Goal: Information Seeking & Learning: Learn about a topic

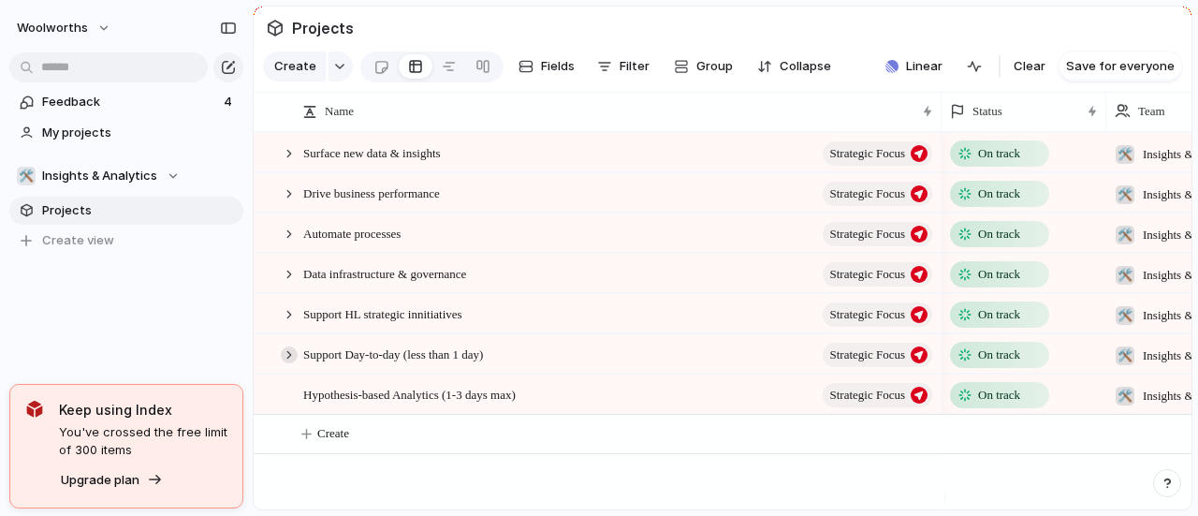
click at [290, 363] on div at bounding box center [289, 354] width 17 height 17
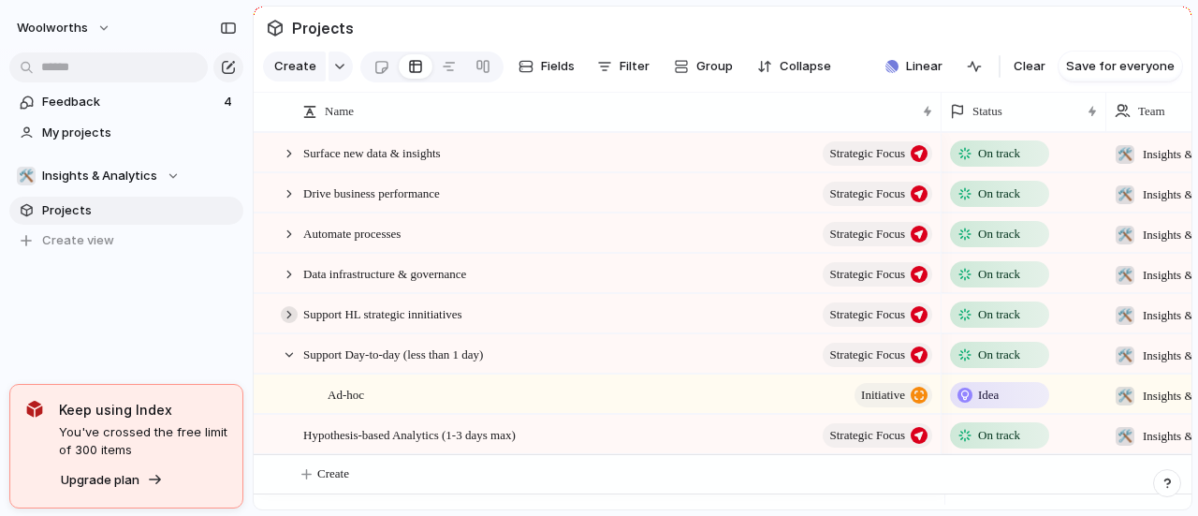
click at [290, 323] on div at bounding box center [289, 314] width 17 height 17
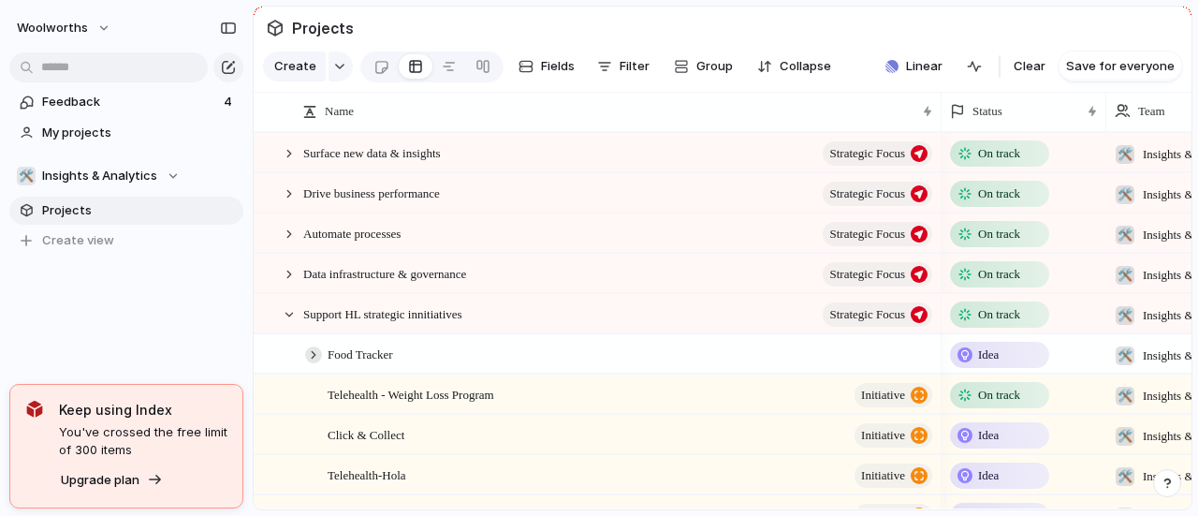
click at [311, 363] on div at bounding box center [313, 354] width 17 height 17
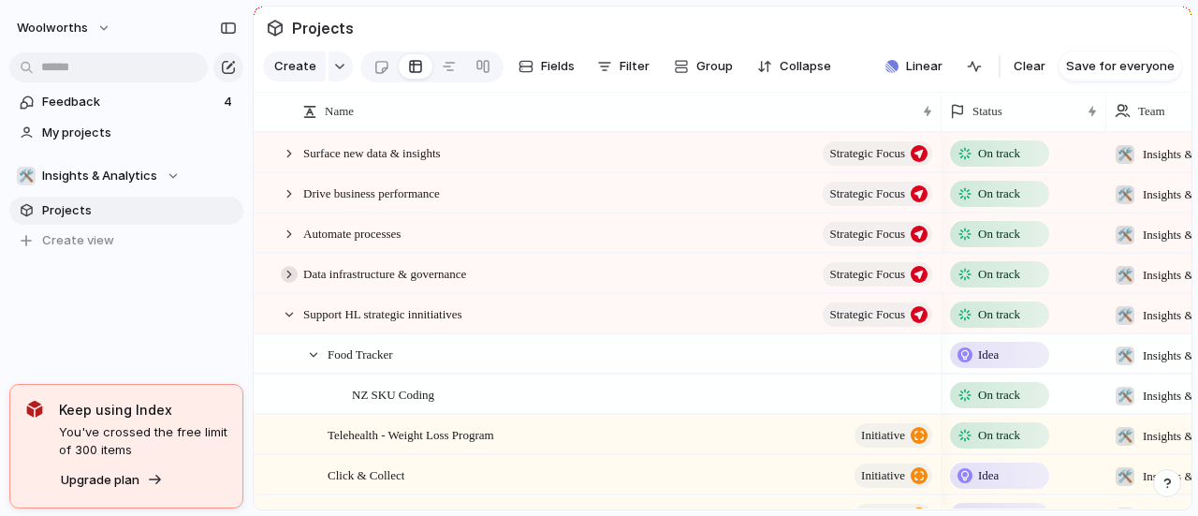
click at [292, 283] on div at bounding box center [289, 274] width 17 height 17
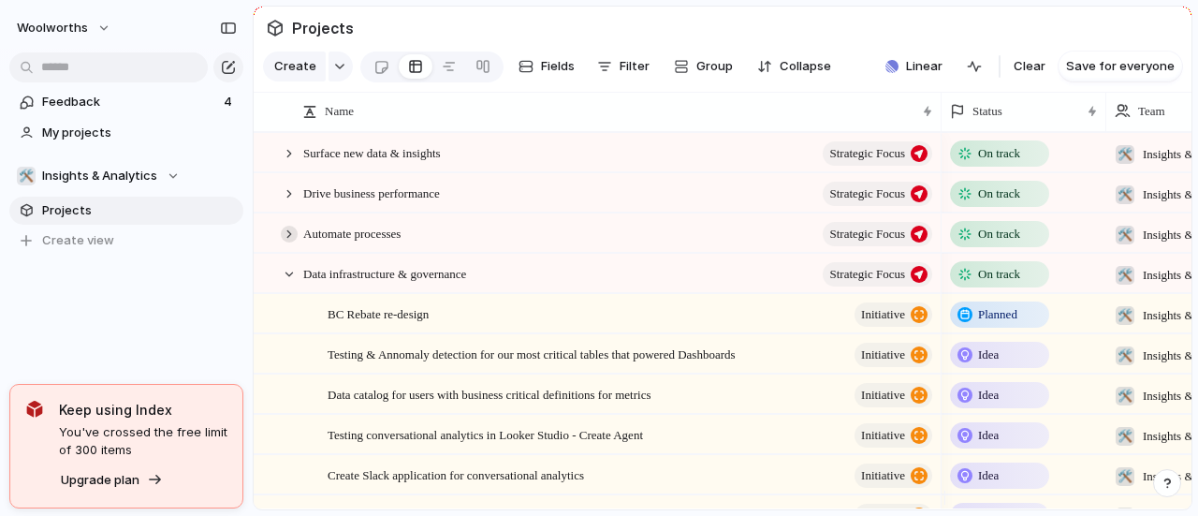
click at [289, 243] on div at bounding box center [289, 234] width 17 height 17
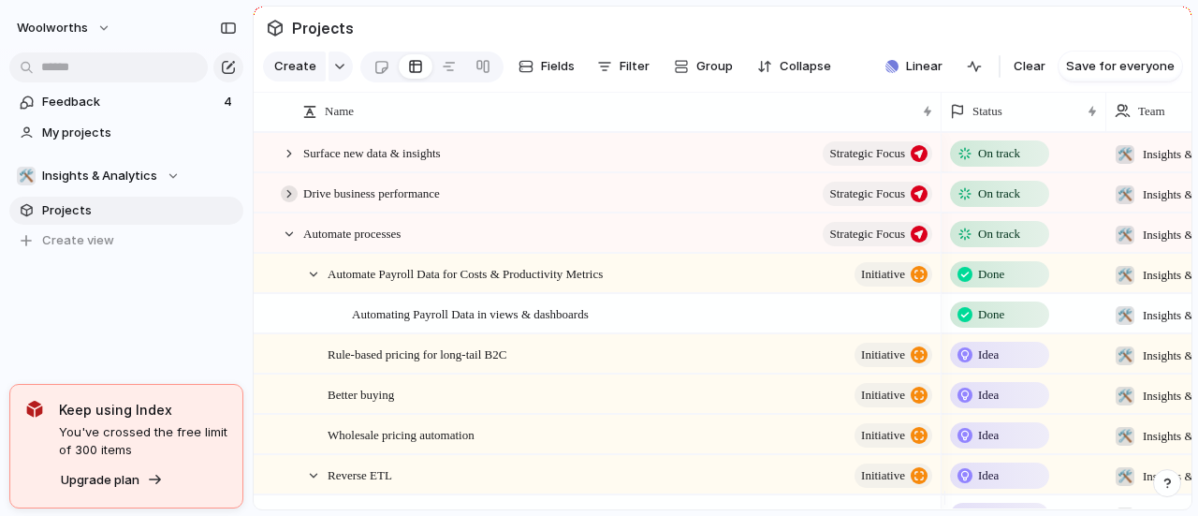
click at [290, 202] on div at bounding box center [289, 193] width 17 height 17
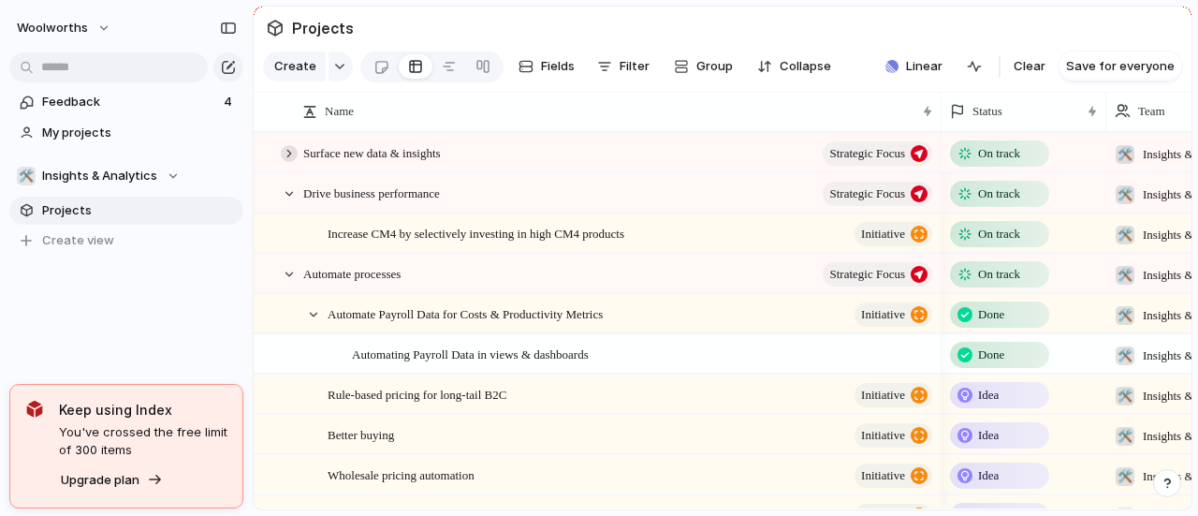
click at [290, 162] on div at bounding box center [289, 153] width 17 height 17
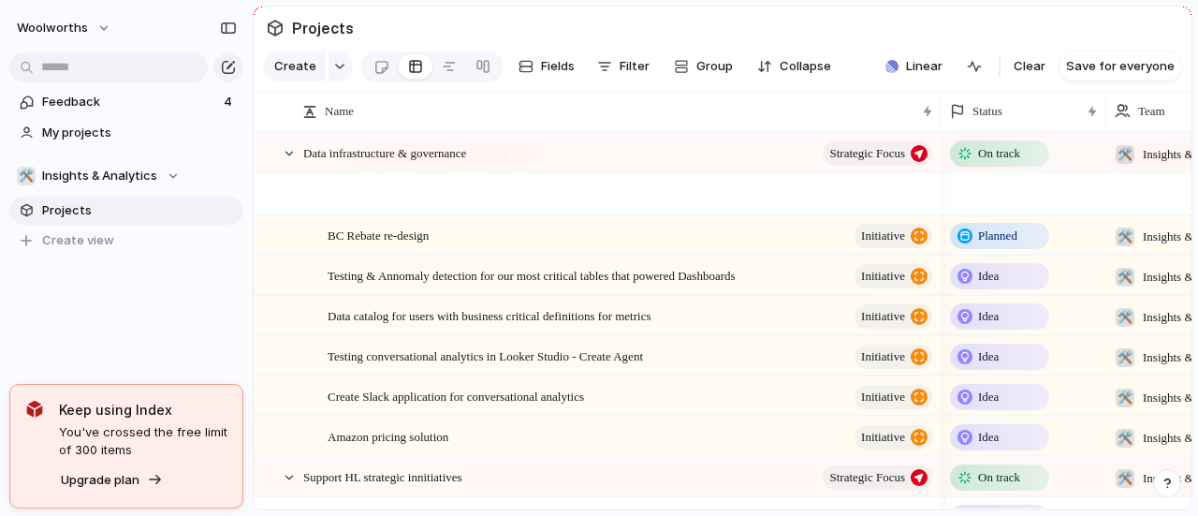
scroll to position [843, 0]
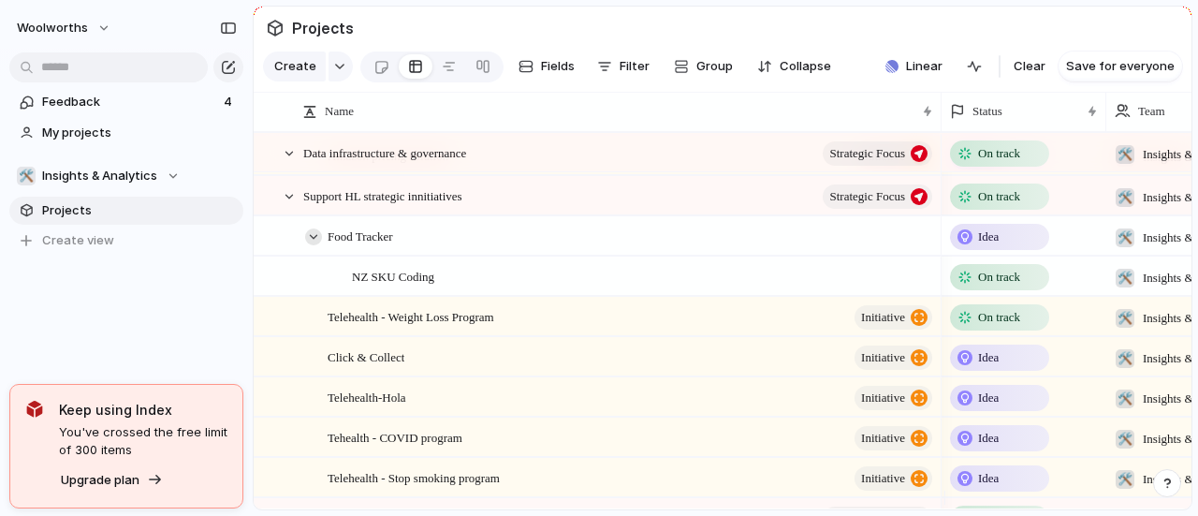
click at [311, 245] on div at bounding box center [313, 236] width 17 height 17
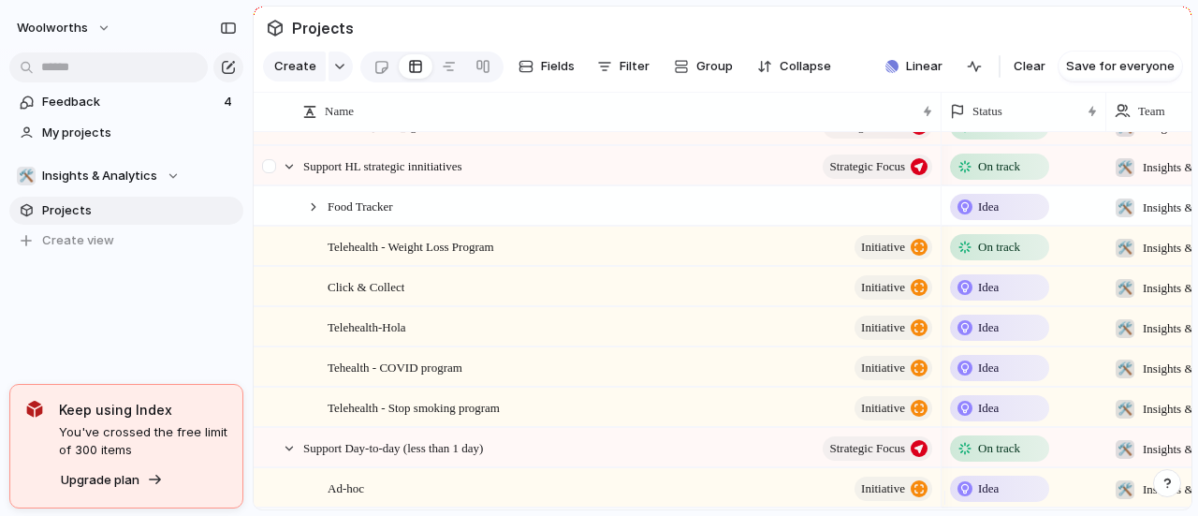
scroll to position [779, 0]
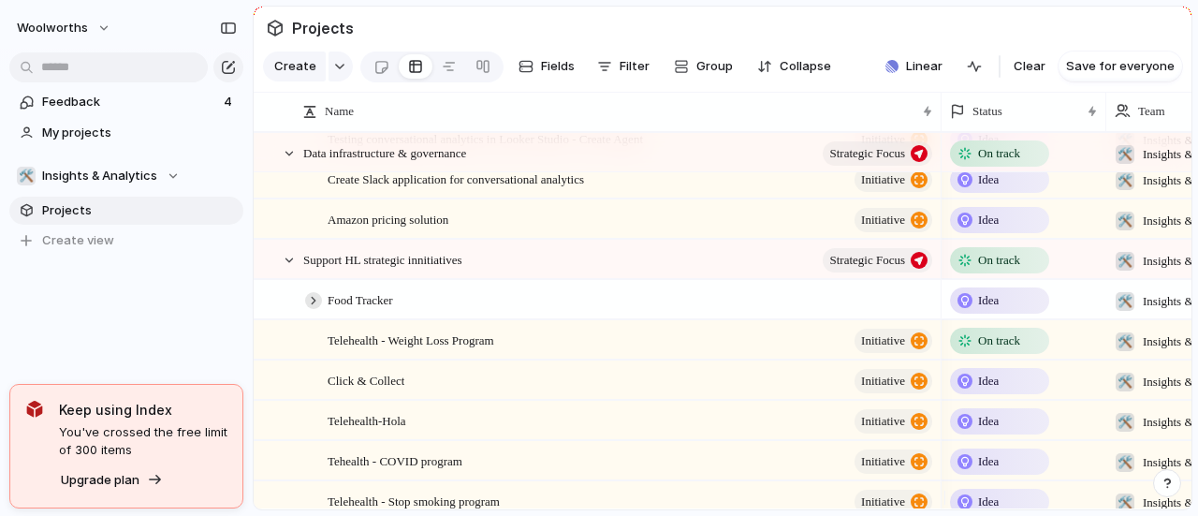
click at [311, 309] on div at bounding box center [313, 300] width 17 height 17
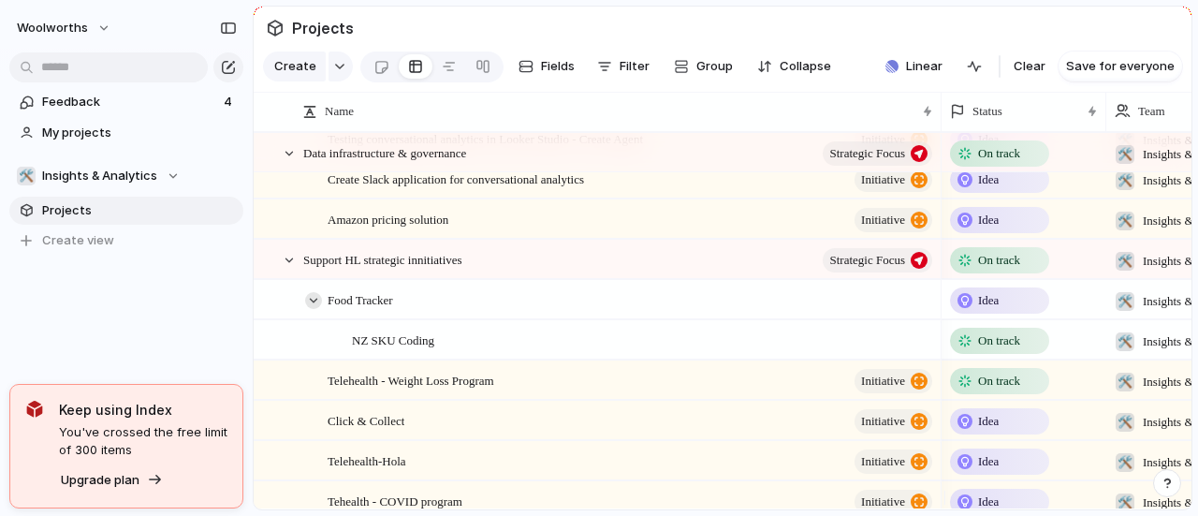
click at [313, 308] on div at bounding box center [313, 300] width 17 height 17
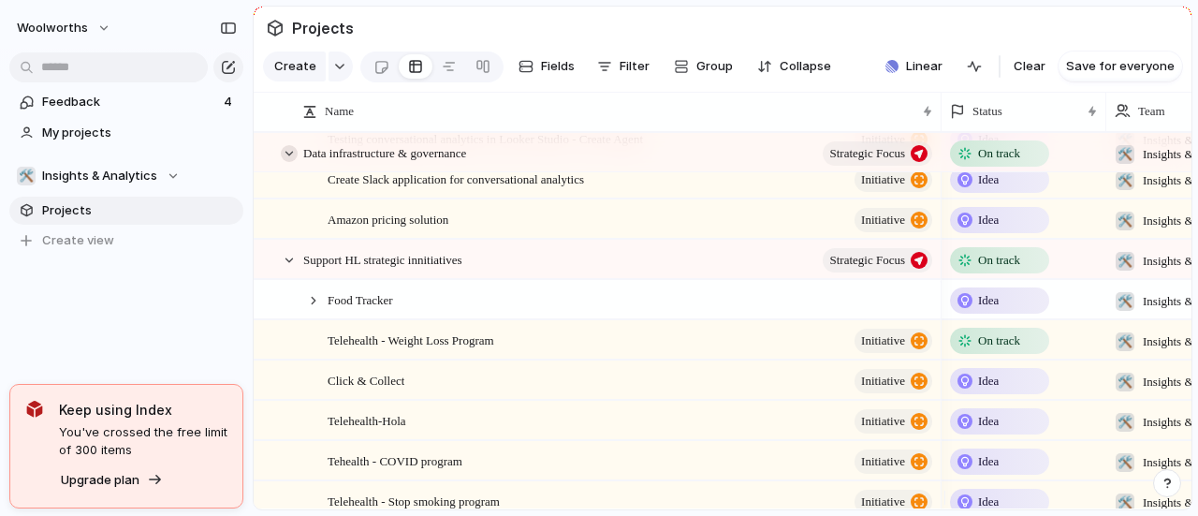
click at [283, 162] on div at bounding box center [289, 153] width 17 height 17
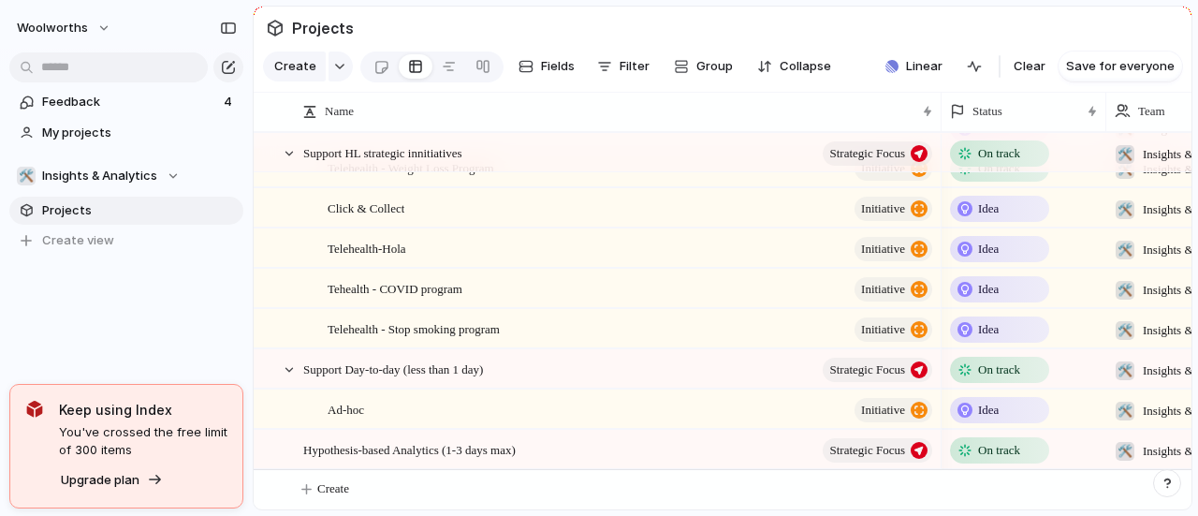
click at [283, 162] on div at bounding box center [289, 153] width 17 height 17
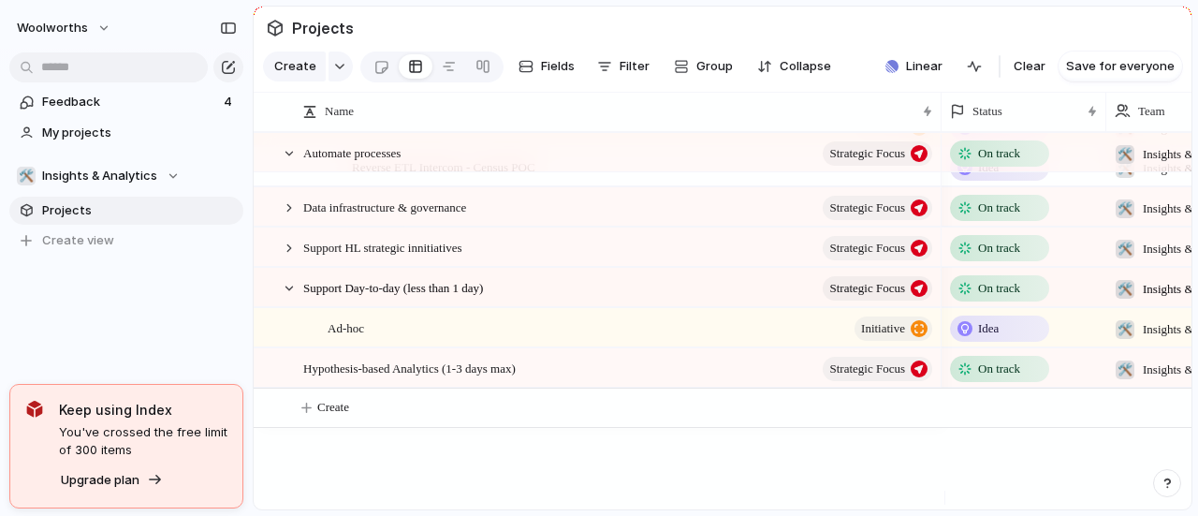
scroll to position [483, 0]
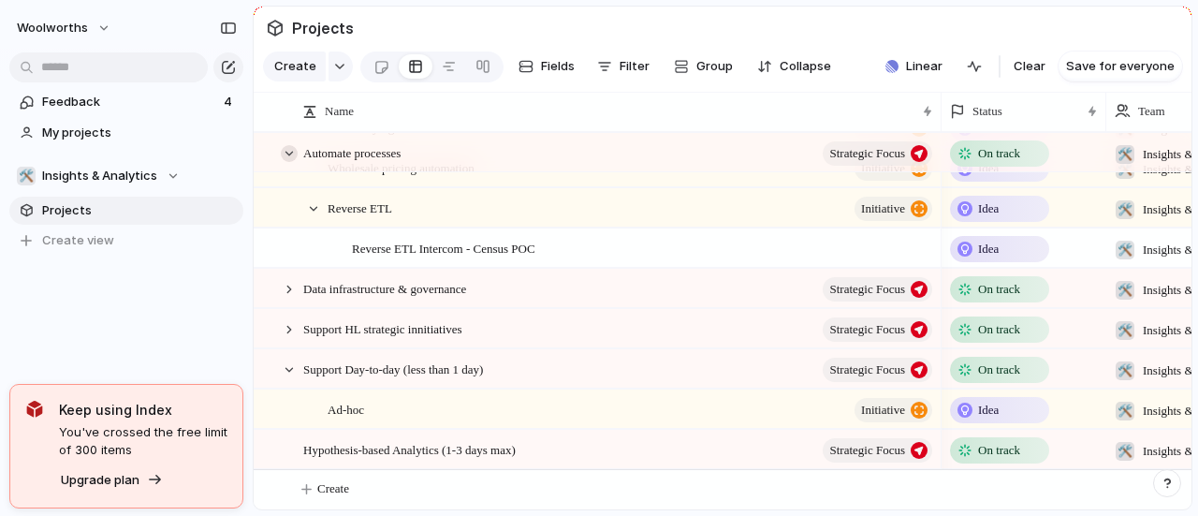
click at [282, 162] on div at bounding box center [289, 153] width 17 height 17
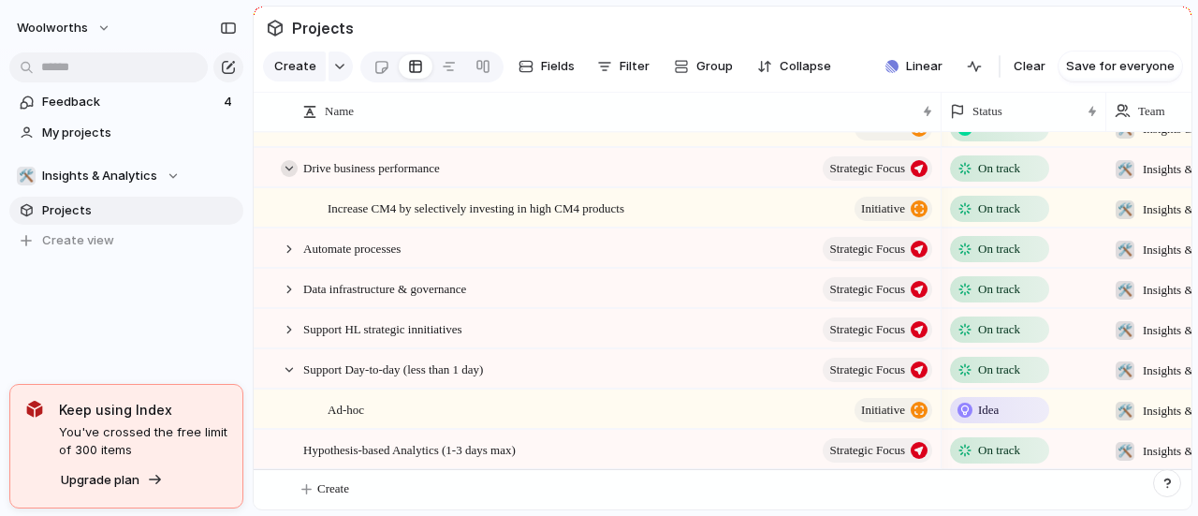
click at [285, 164] on div at bounding box center [289, 168] width 17 height 17
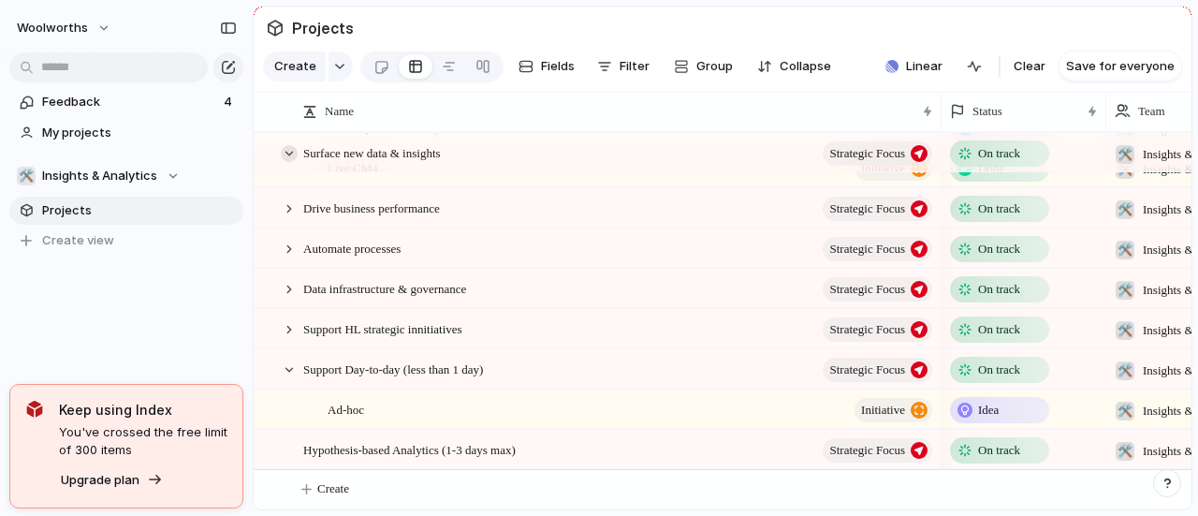
click at [287, 162] on div at bounding box center [289, 153] width 17 height 17
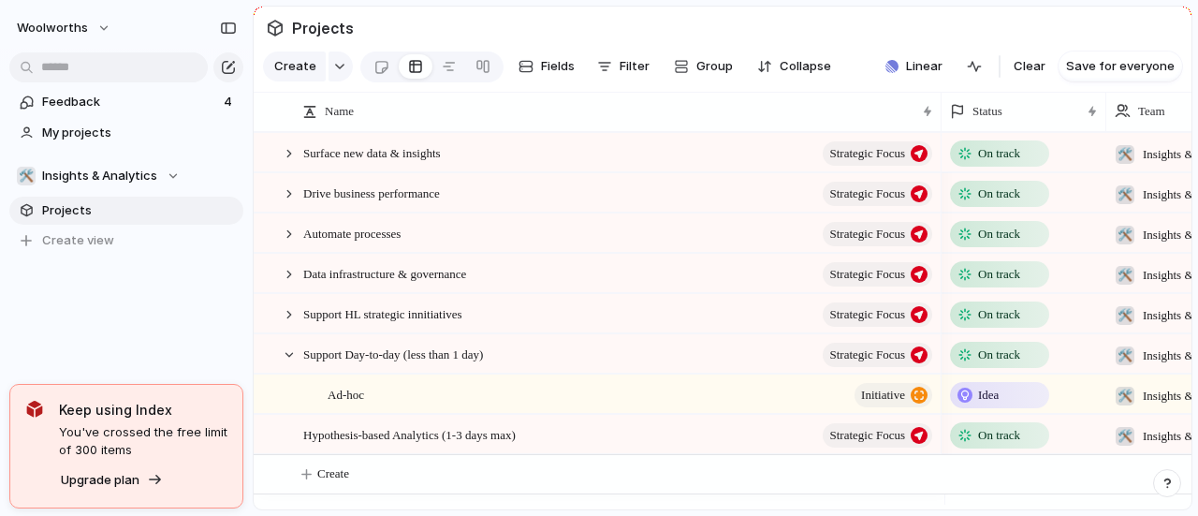
scroll to position [0, 0]
click at [287, 162] on div at bounding box center [289, 153] width 17 height 17
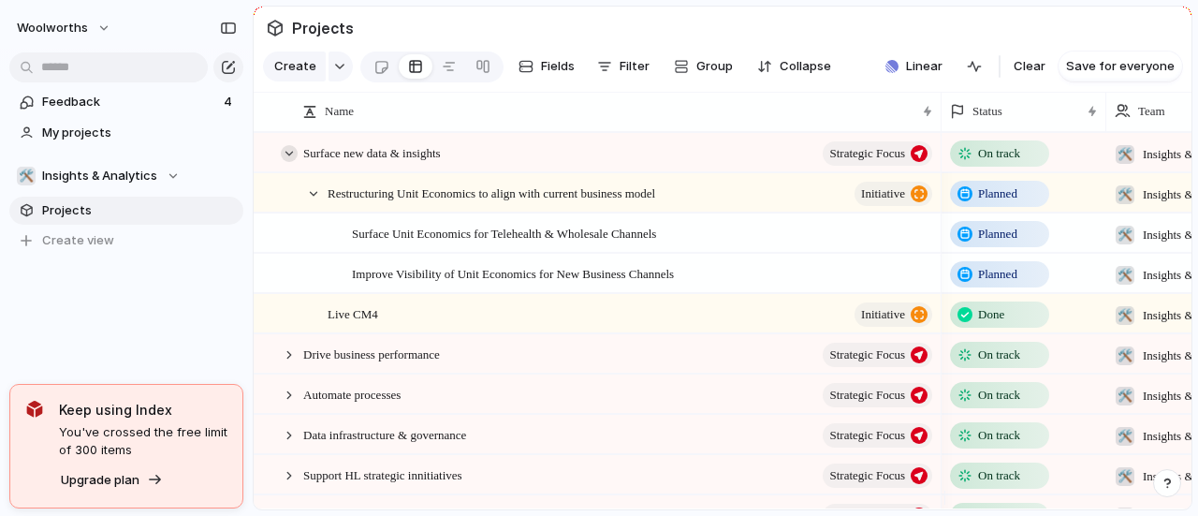
click at [287, 162] on div at bounding box center [289, 153] width 17 height 17
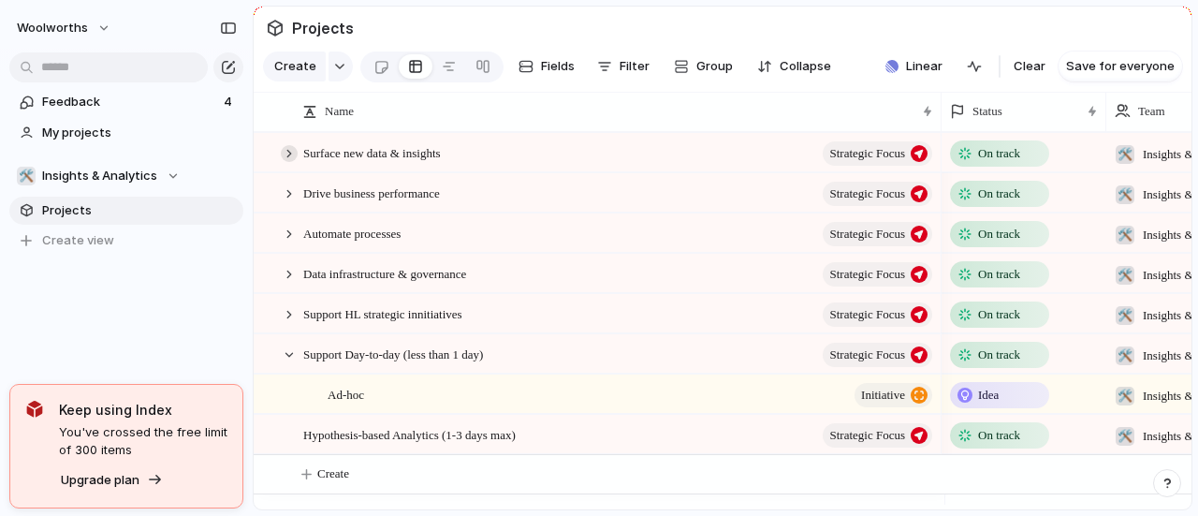
click at [294, 162] on div at bounding box center [289, 153] width 17 height 17
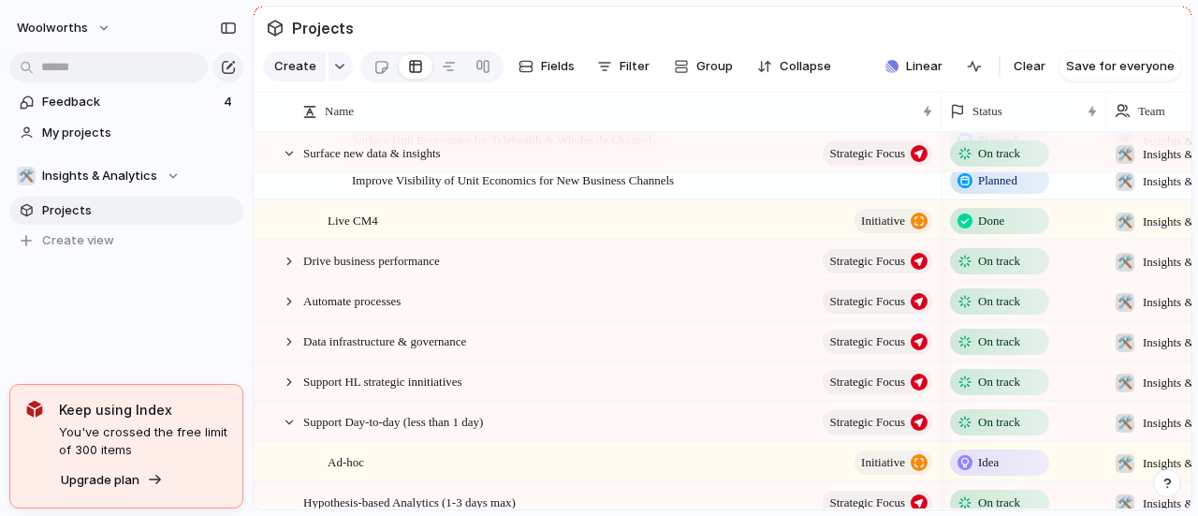
scroll to position [161, 0]
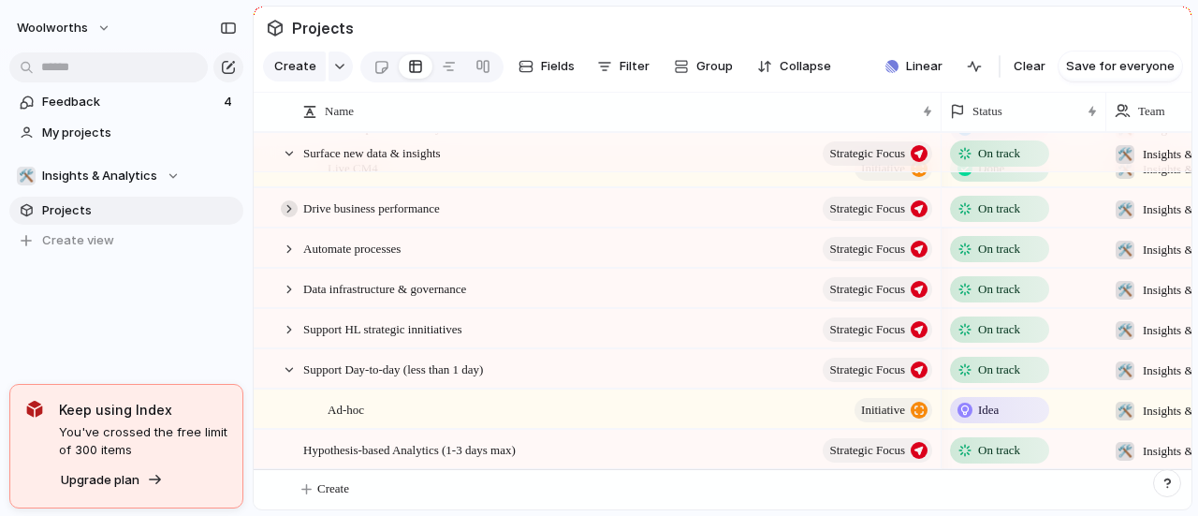
click at [287, 209] on div at bounding box center [289, 208] width 17 height 17
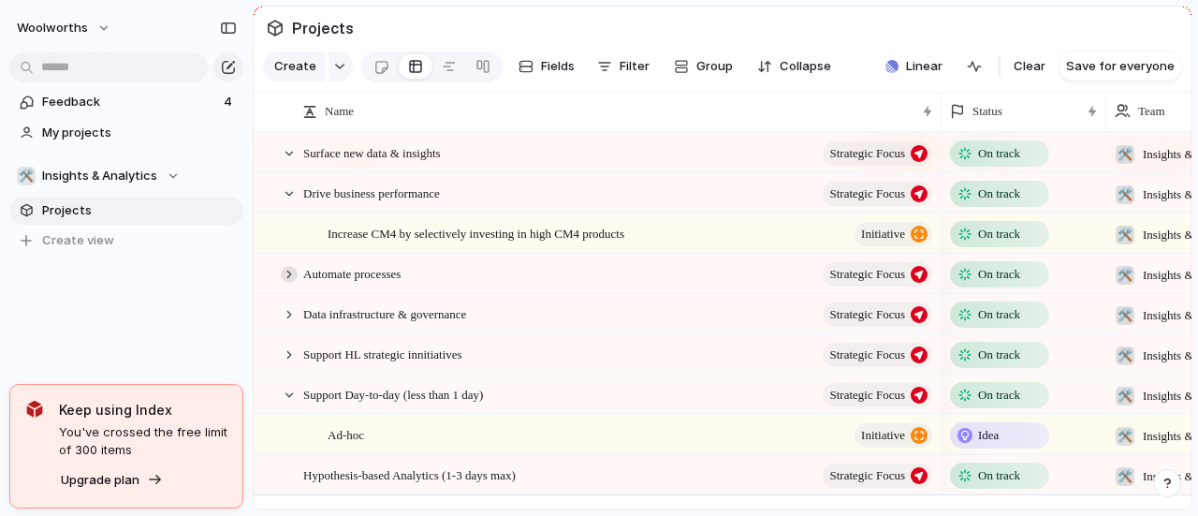
click at [281, 283] on div at bounding box center [289, 274] width 17 height 17
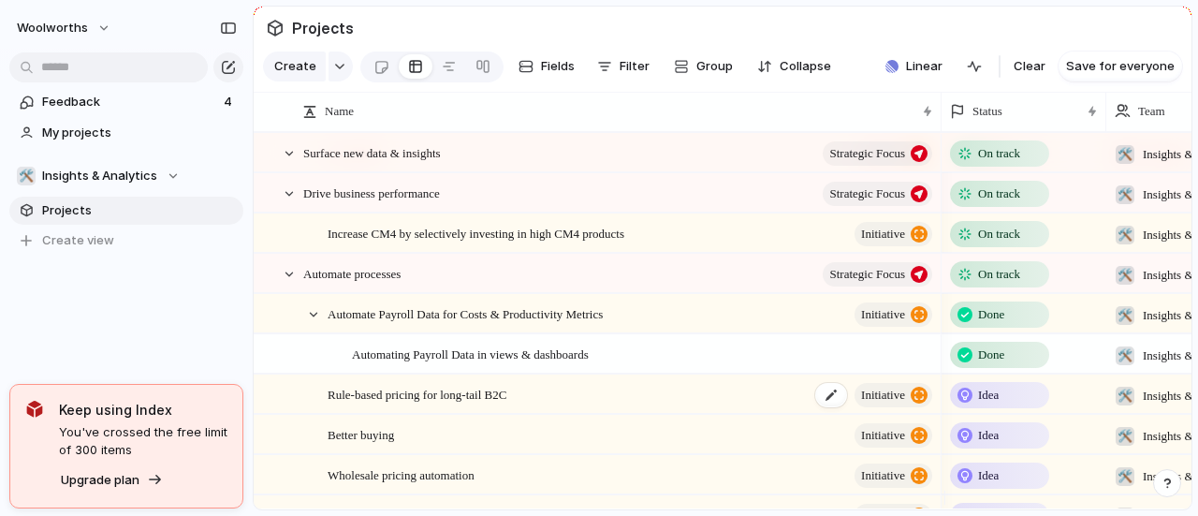
scroll to position [255, 0]
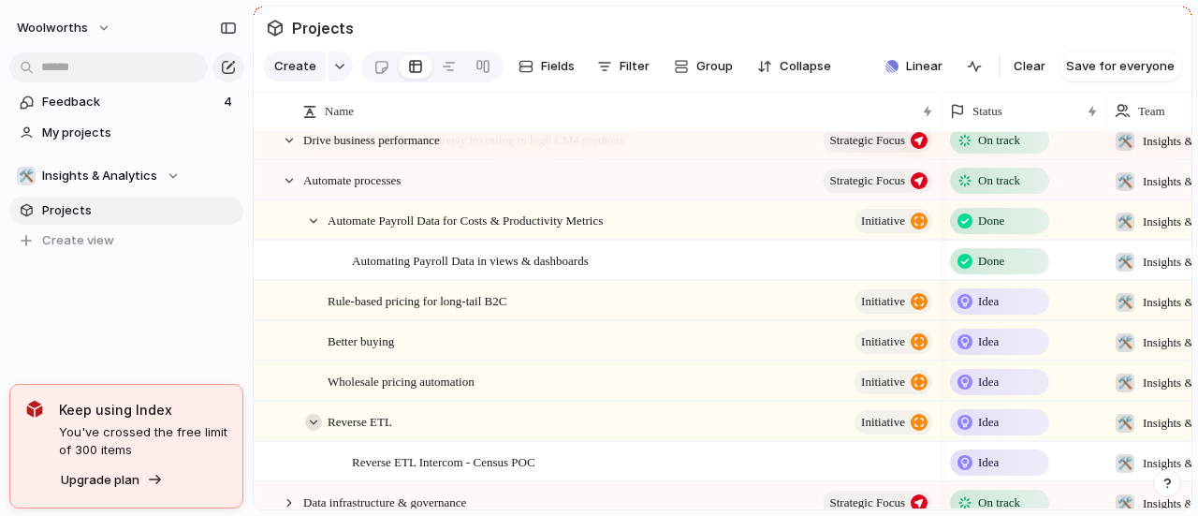
click at [311, 431] on div at bounding box center [313, 422] width 17 height 17
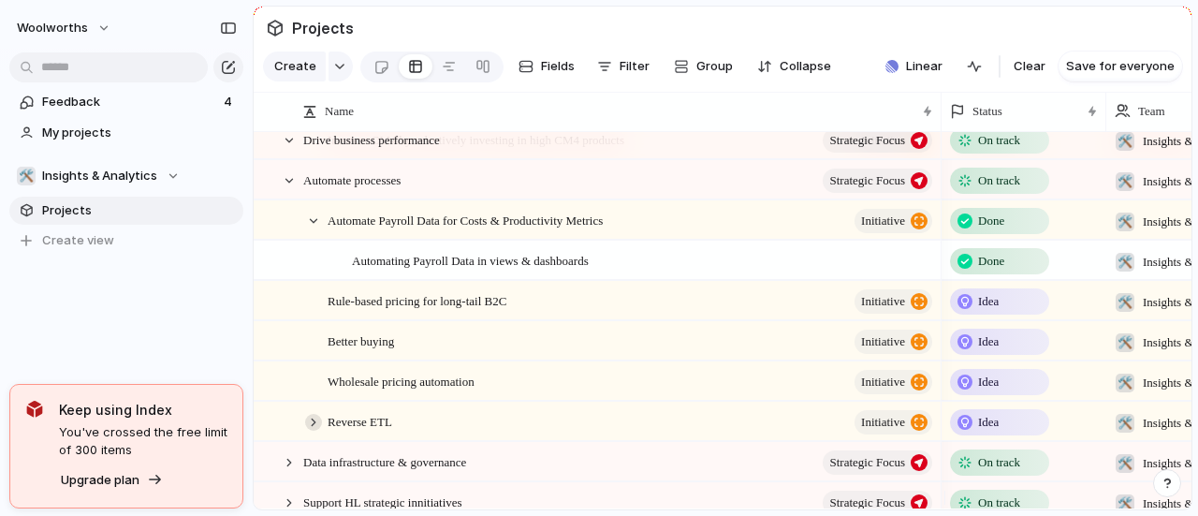
click at [311, 431] on div at bounding box center [313, 422] width 17 height 17
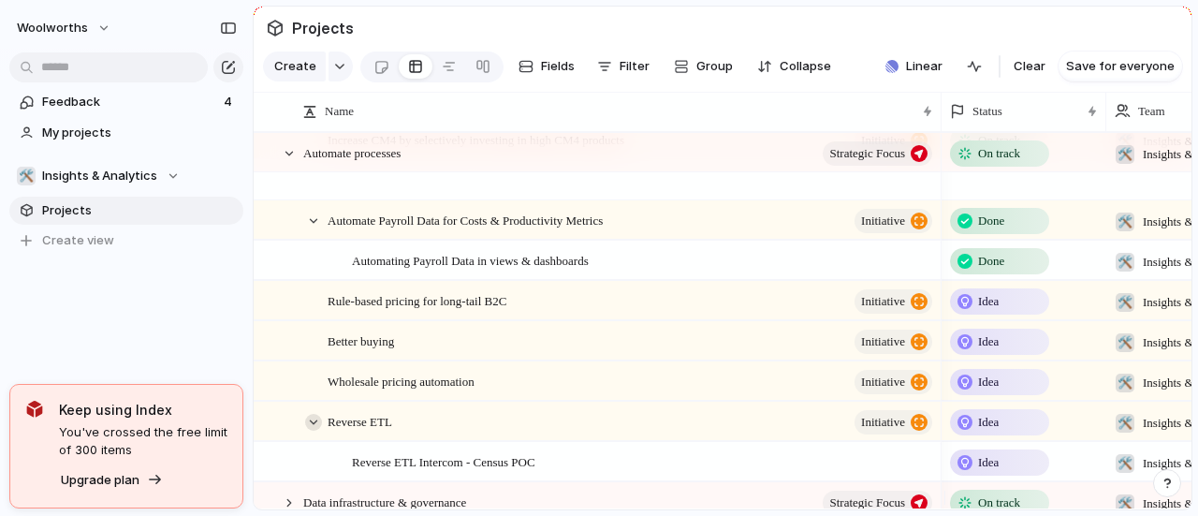
scroll to position [442, 0]
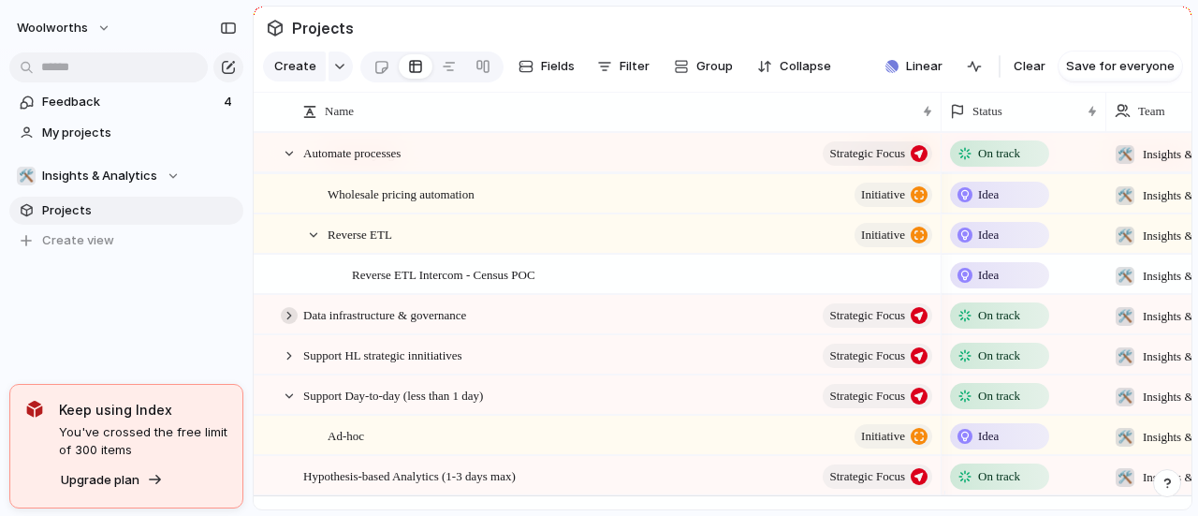
click at [287, 324] on div at bounding box center [289, 315] width 17 height 17
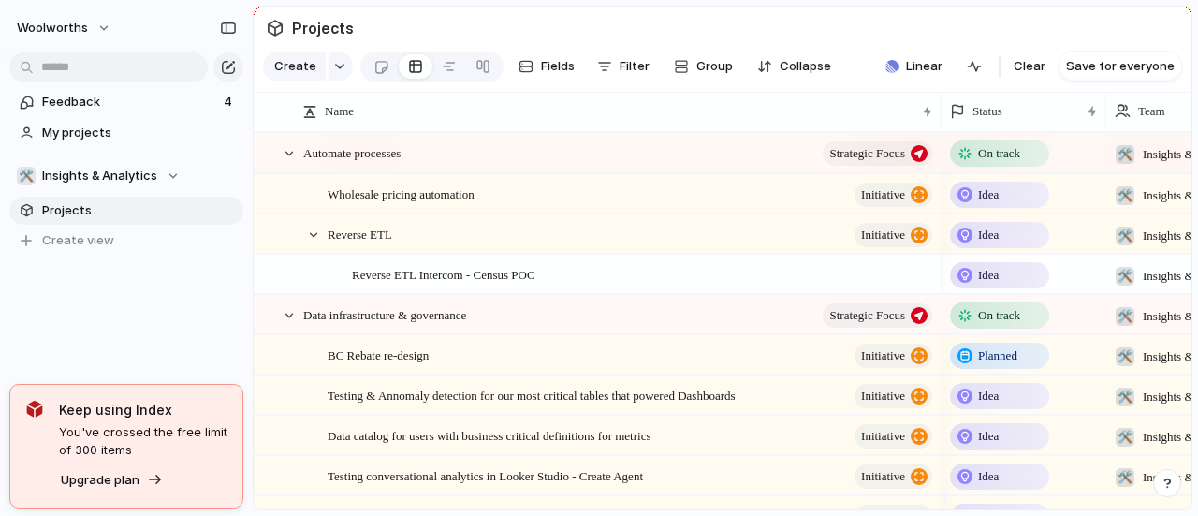
scroll to position [629, 0]
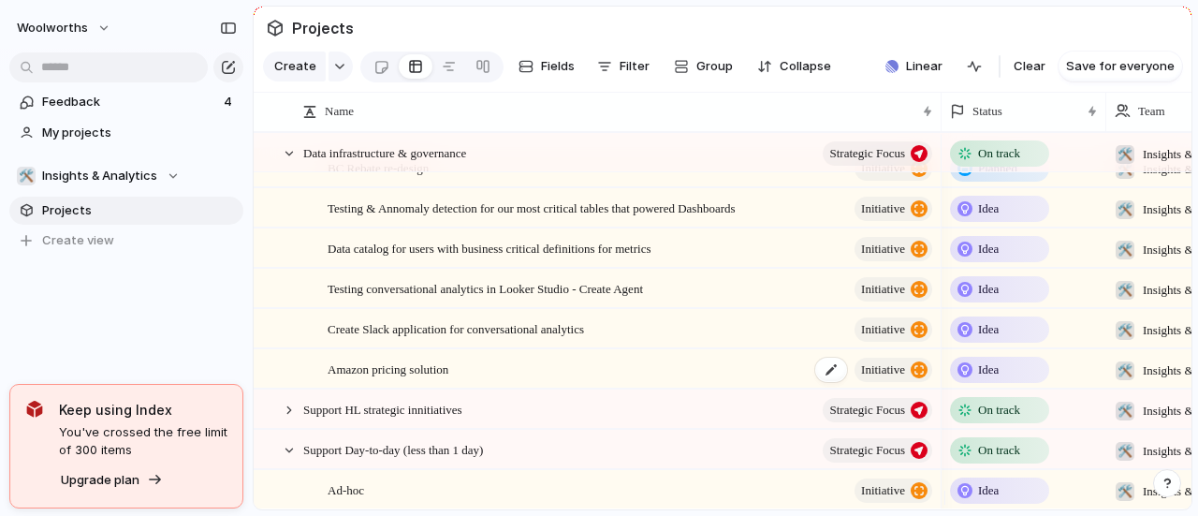
click at [365, 379] on span "Amazon pricing solution" at bounding box center [388, 369] width 121 height 22
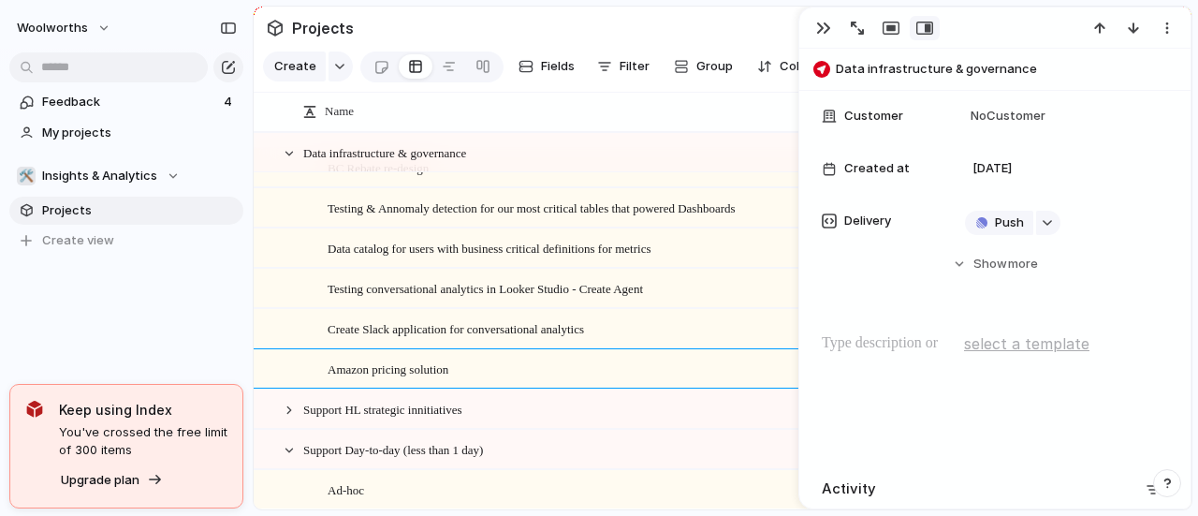
scroll to position [187, 0]
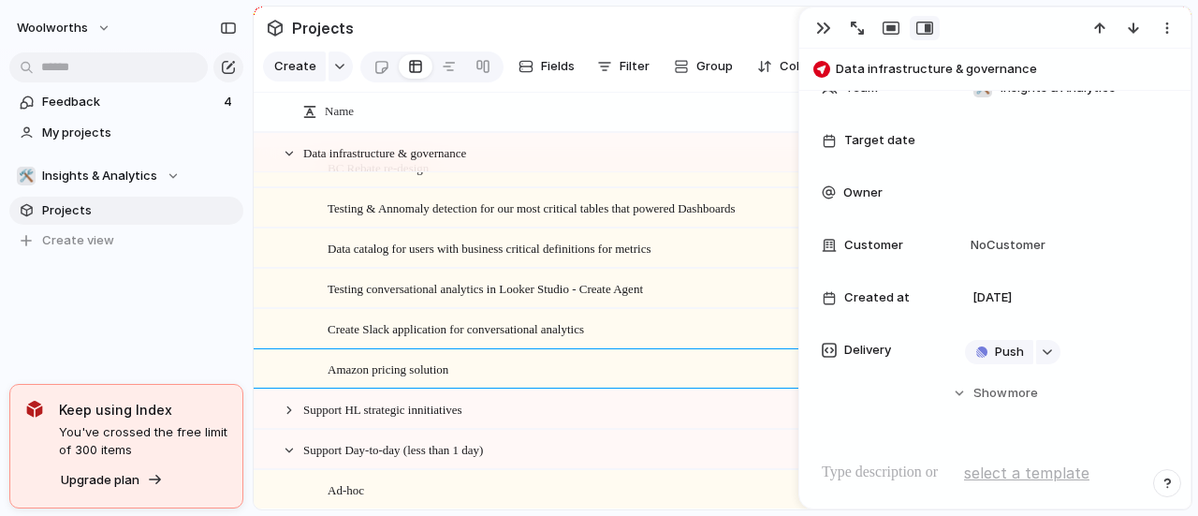
click at [410, 379] on span "Amazon pricing solution" at bounding box center [388, 369] width 121 height 22
click at [830, 19] on button "button" at bounding box center [824, 28] width 30 height 24
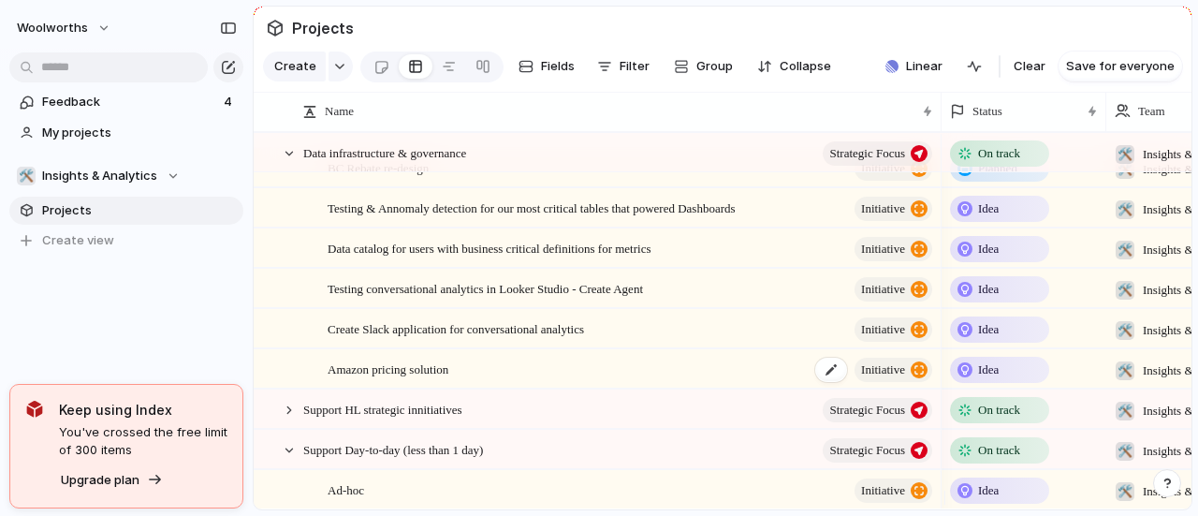
click at [543, 389] on div "Amazon pricing solution initiative" at bounding box center [632, 369] width 608 height 38
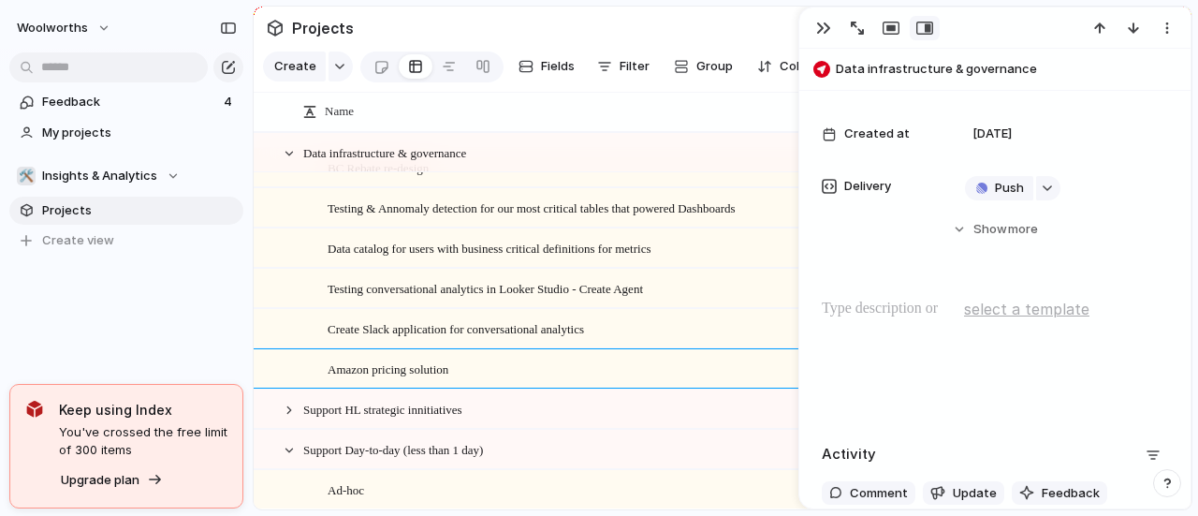
scroll to position [375, 0]
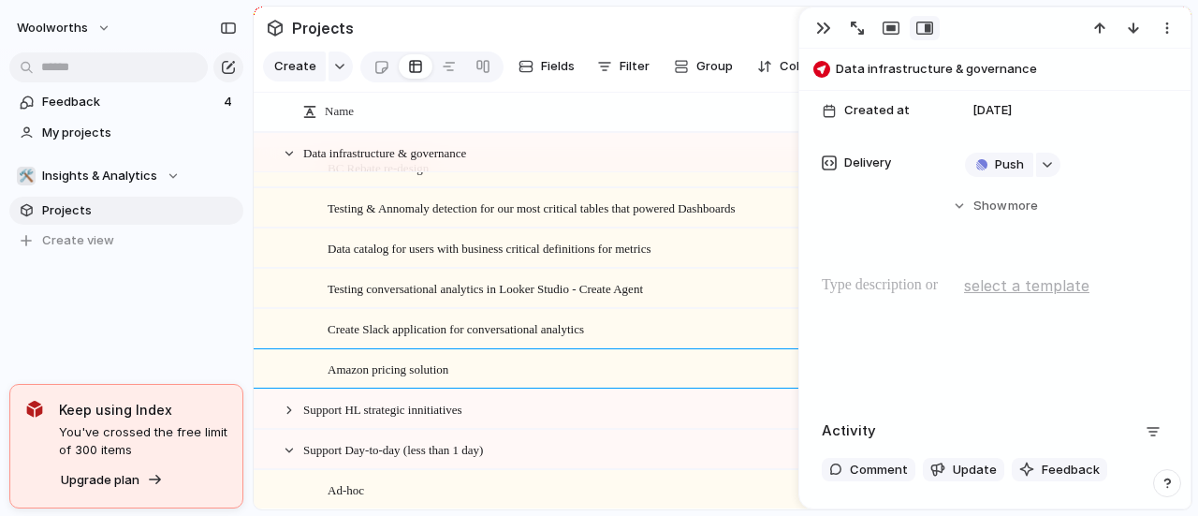
click at [443, 379] on span "Amazon pricing solution" at bounding box center [388, 369] width 121 height 22
click at [372, 365] on div "Amazon pricing solution initiative" at bounding box center [632, 369] width 608 height 38
click at [818, 21] on div "button" at bounding box center [823, 28] width 15 height 15
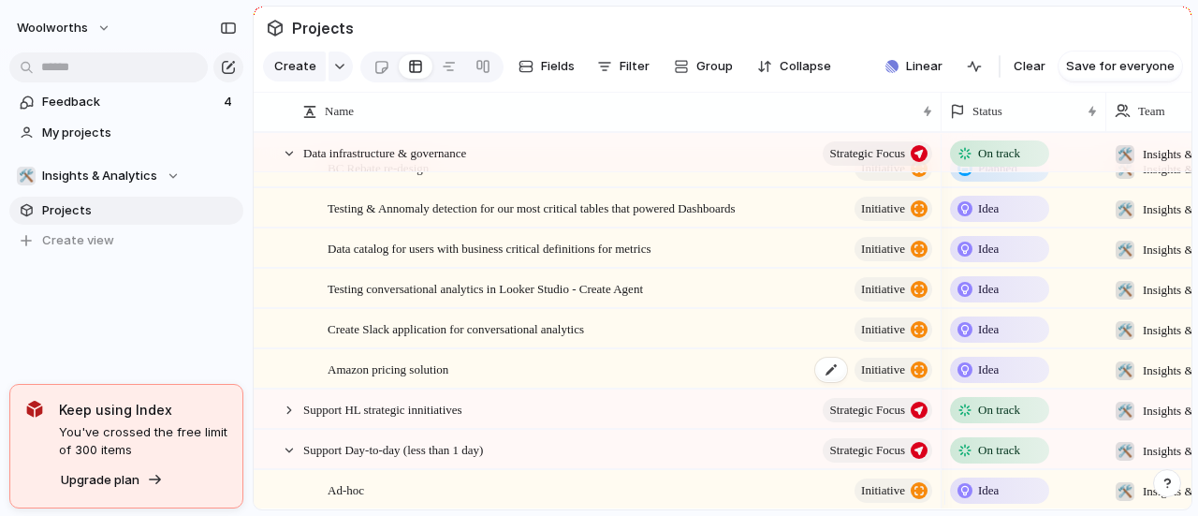
scroll to position [725, 0]
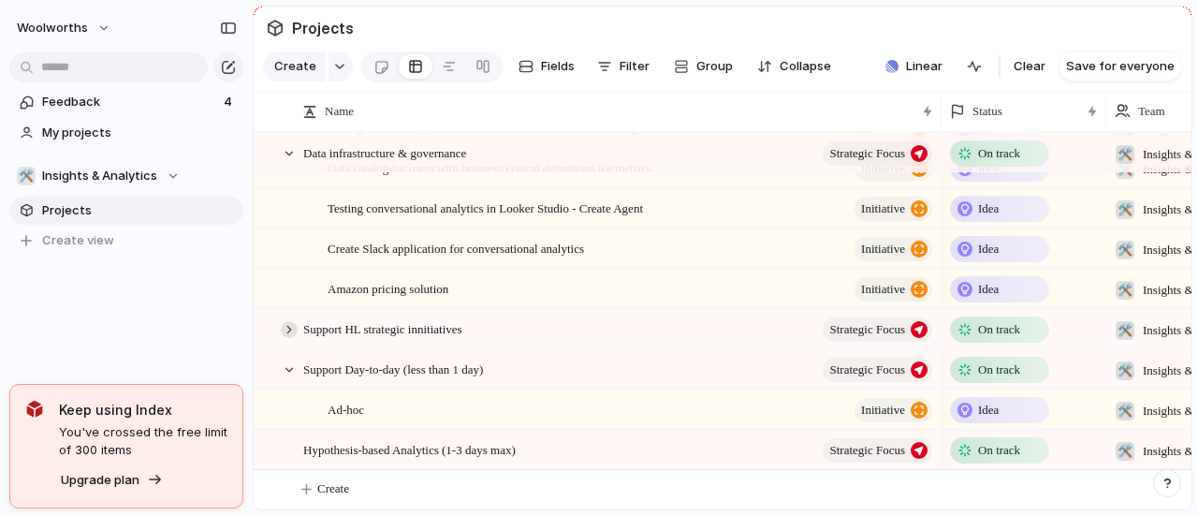
click at [284, 328] on div at bounding box center [289, 329] width 17 height 17
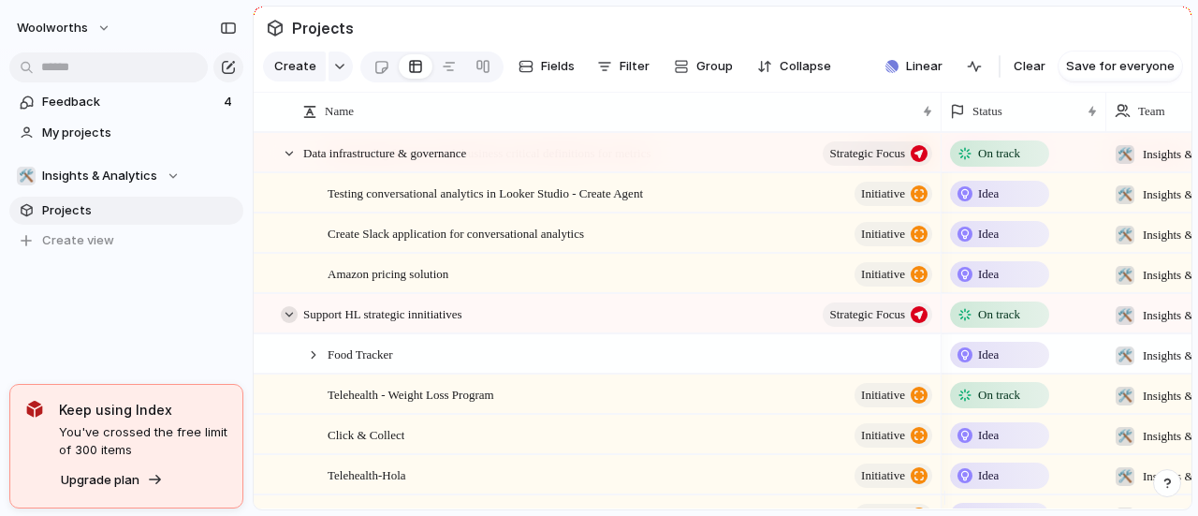
scroll to position [818, 0]
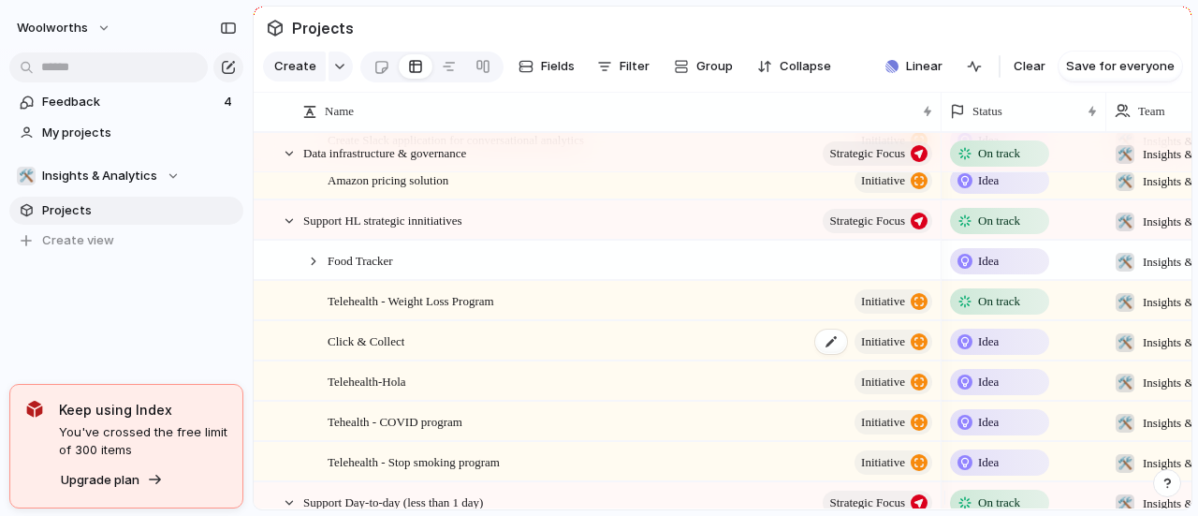
click at [452, 355] on div "Click & Collect initiative" at bounding box center [632, 341] width 608 height 38
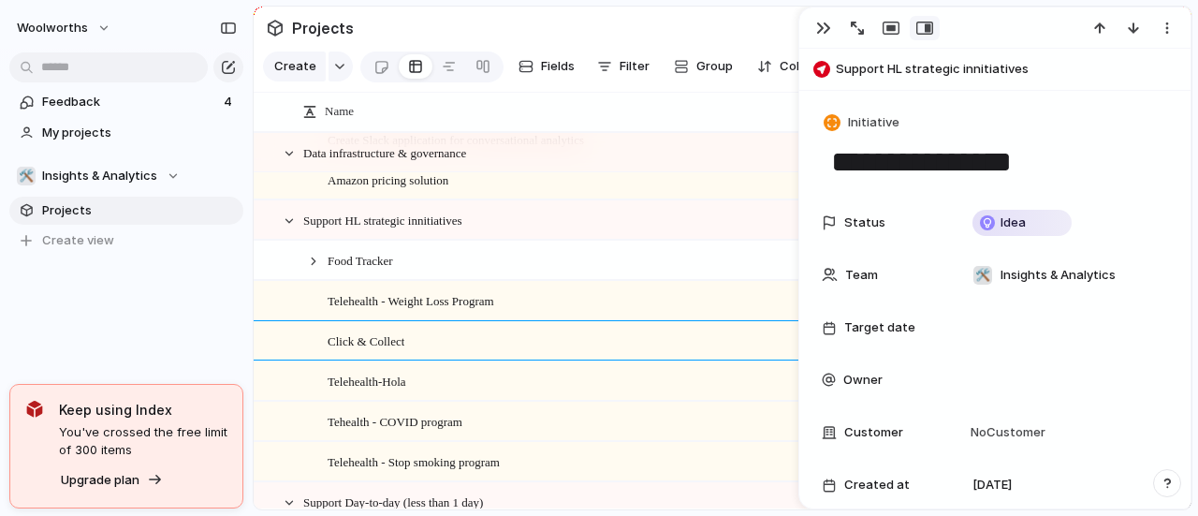
click at [379, 349] on span "Click & Collect" at bounding box center [366, 341] width 77 height 22
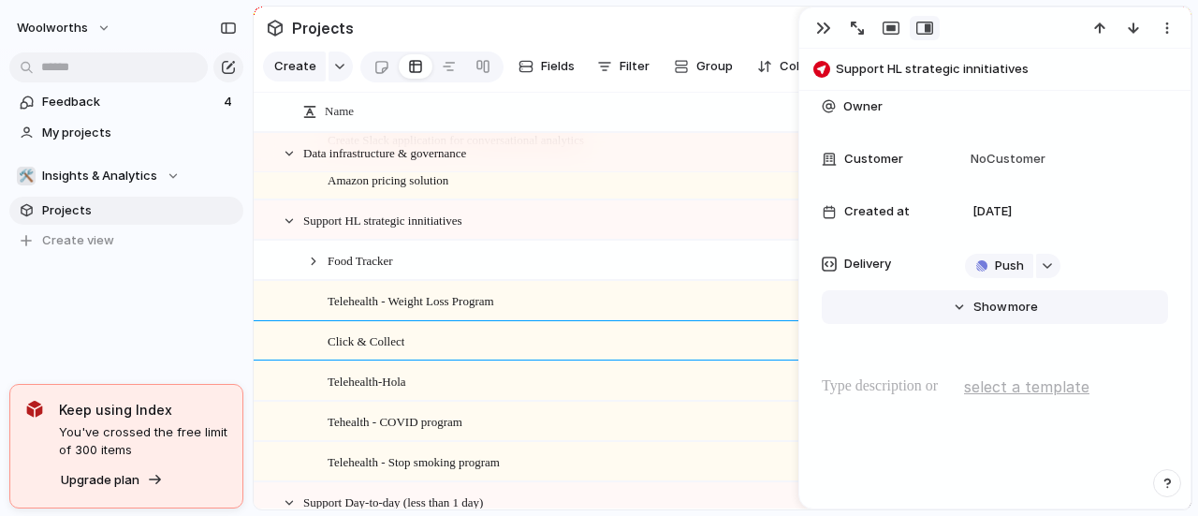
scroll to position [281, 0]
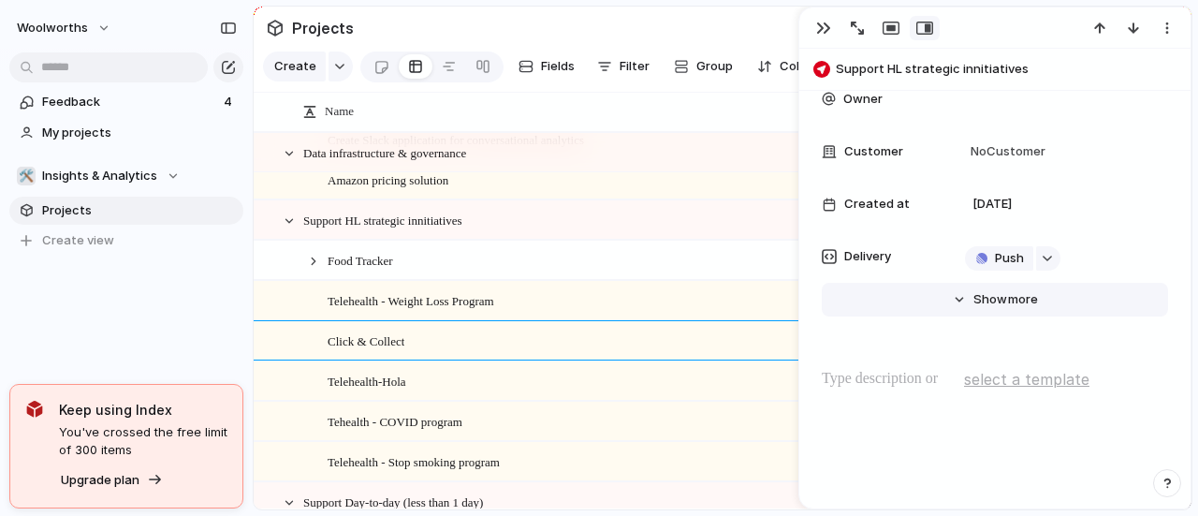
click at [953, 302] on button "Hide Show more" at bounding box center [995, 300] width 346 height 34
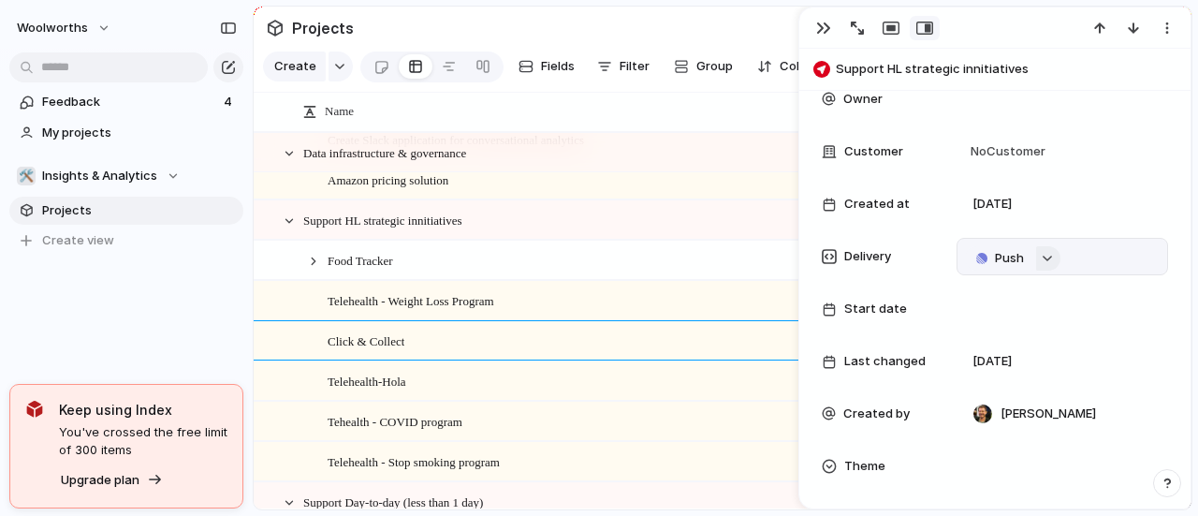
click at [1049, 255] on div "button" at bounding box center [1047, 258] width 13 height 7
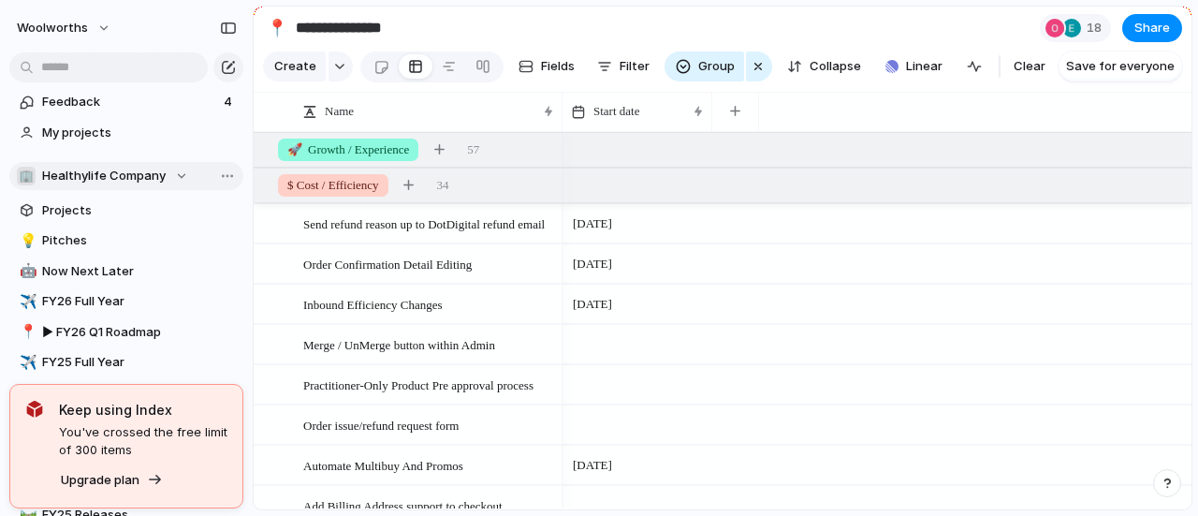
click at [178, 171] on div "🏢 Healthylife Company" at bounding box center [102, 176] width 171 height 19
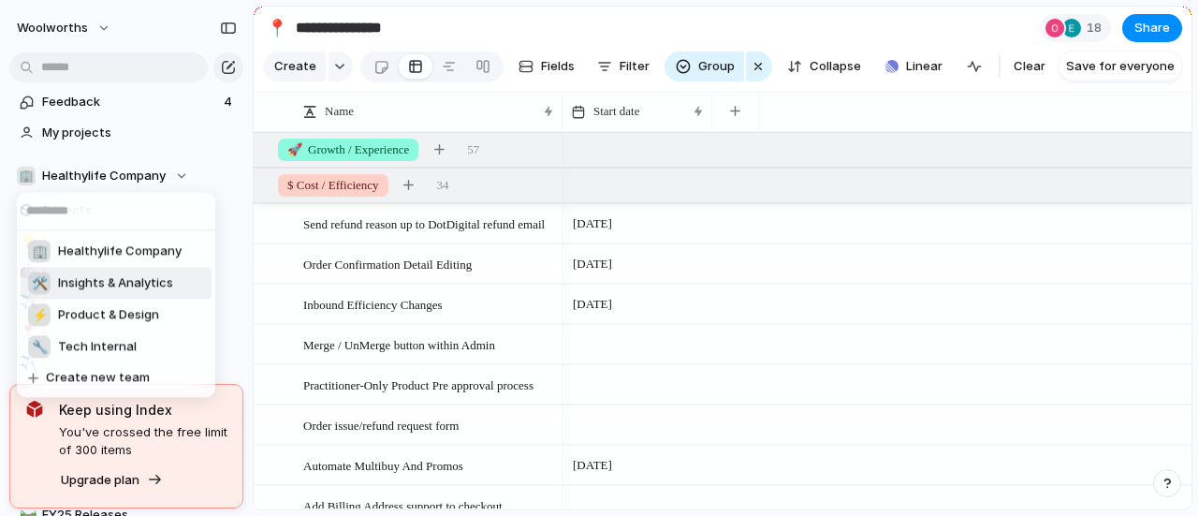
click at [131, 295] on li "🛠️ Insights & Analytics" at bounding box center [116, 283] width 191 height 32
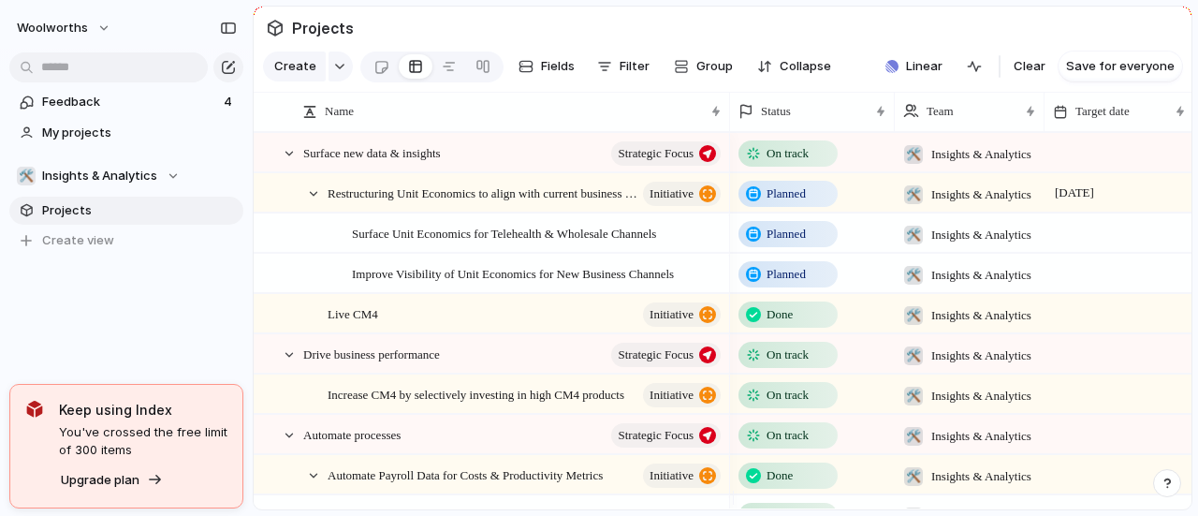
click at [200, 323] on div "Feedback 4 My projects 🛠️ Insights & Analytics Projects To pick up a draggable …" at bounding box center [126, 203] width 253 height 406
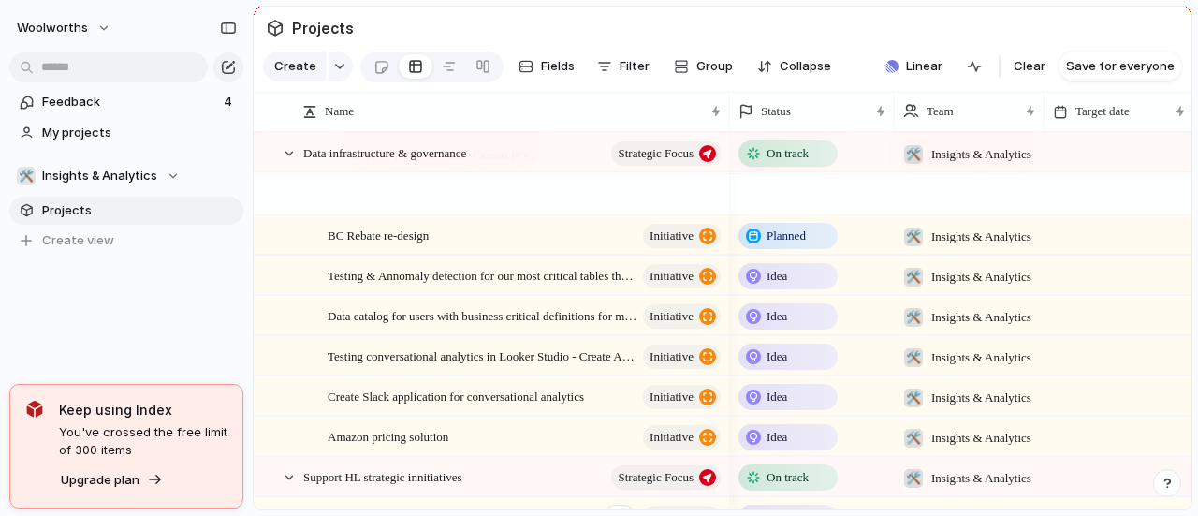
scroll to position [749, 0]
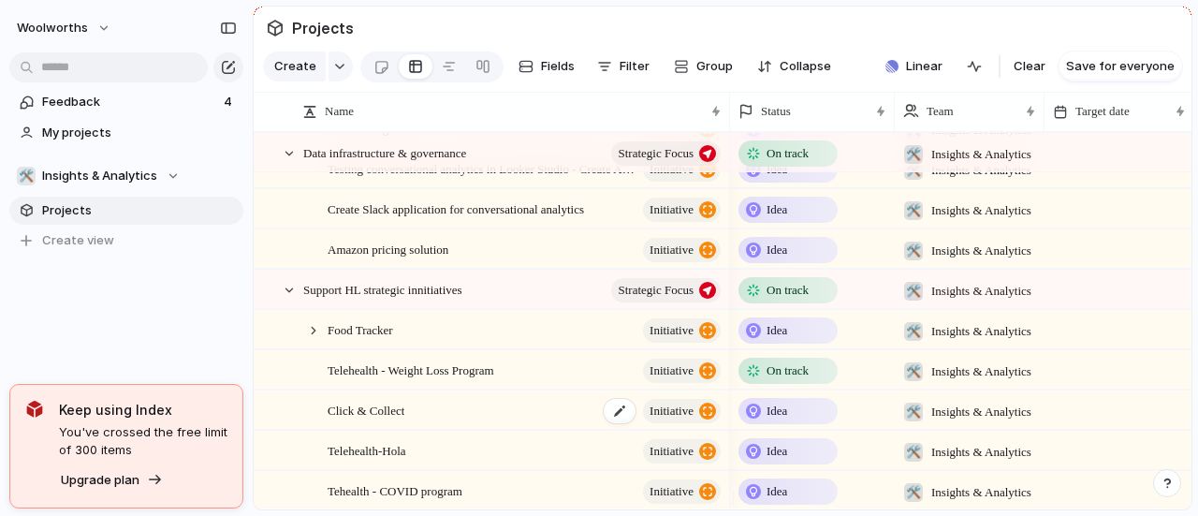
click at [360, 417] on span "Click & Collect" at bounding box center [366, 410] width 77 height 22
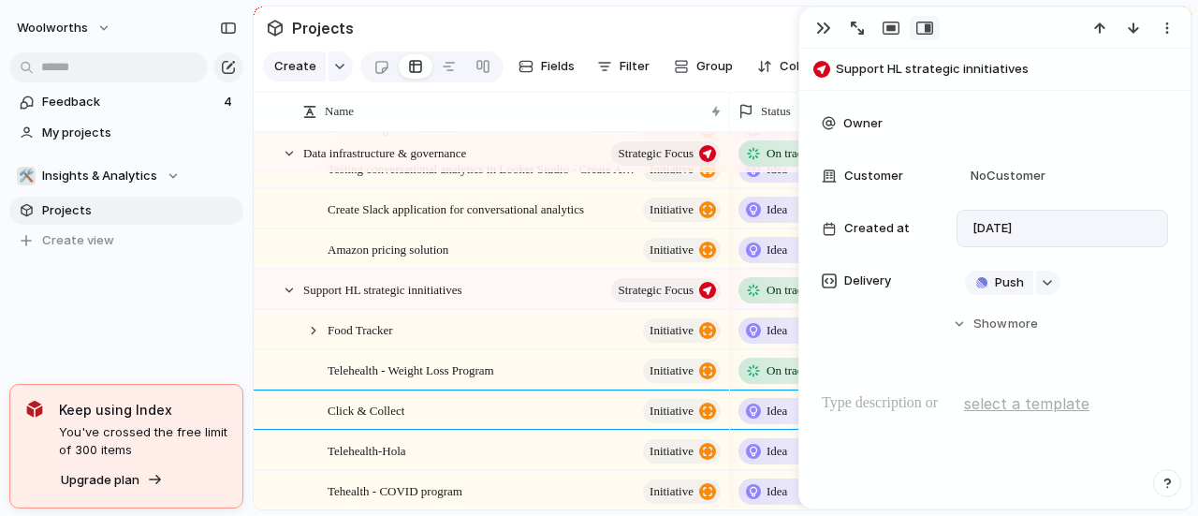
scroll to position [187, 0]
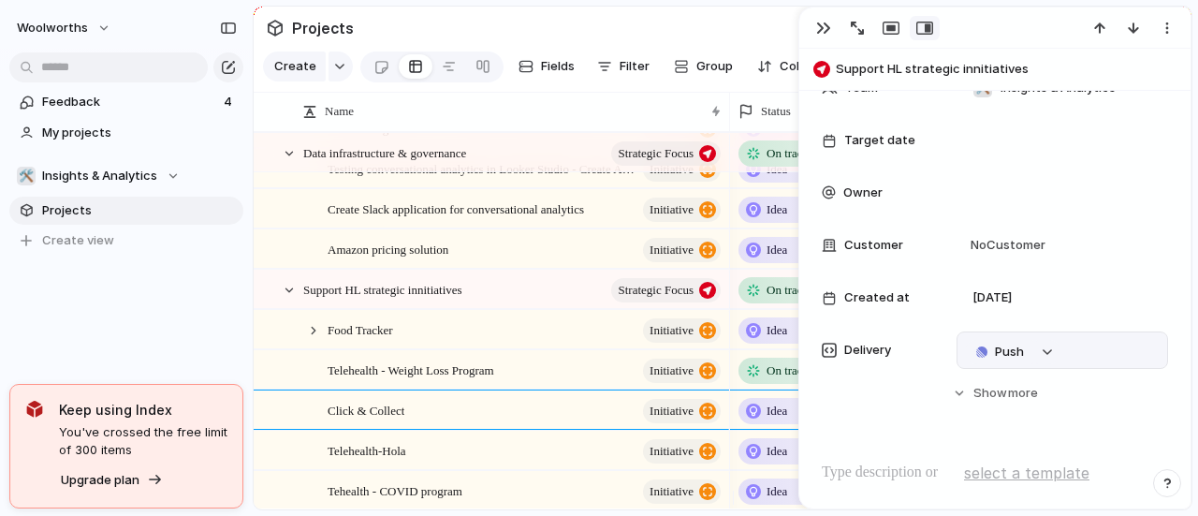
click at [1082, 349] on div "Push" at bounding box center [1062, 350] width 195 height 21
click at [1063, 352] on div "Push" at bounding box center [1062, 350] width 195 height 21
click at [1040, 344] on button "button" at bounding box center [1049, 352] width 24 height 24
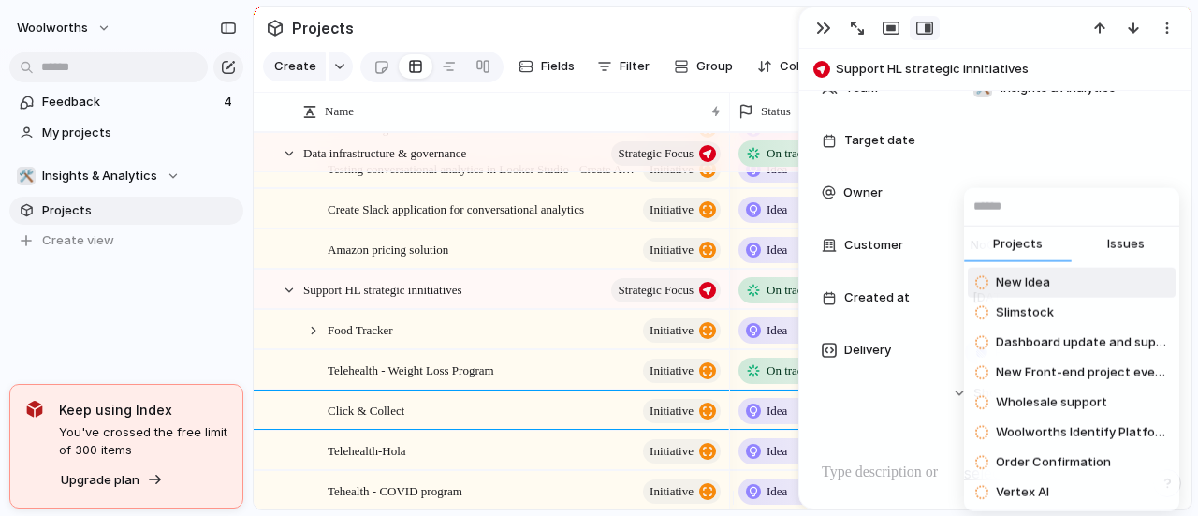
drag, startPoint x: 1120, startPoint y: 218, endPoint x: 1107, endPoint y: 221, distance: 13.4
click at [1120, 220] on input "text" at bounding box center [1071, 206] width 215 height 37
click at [1116, 243] on span "Issues" at bounding box center [1126, 244] width 37 height 18
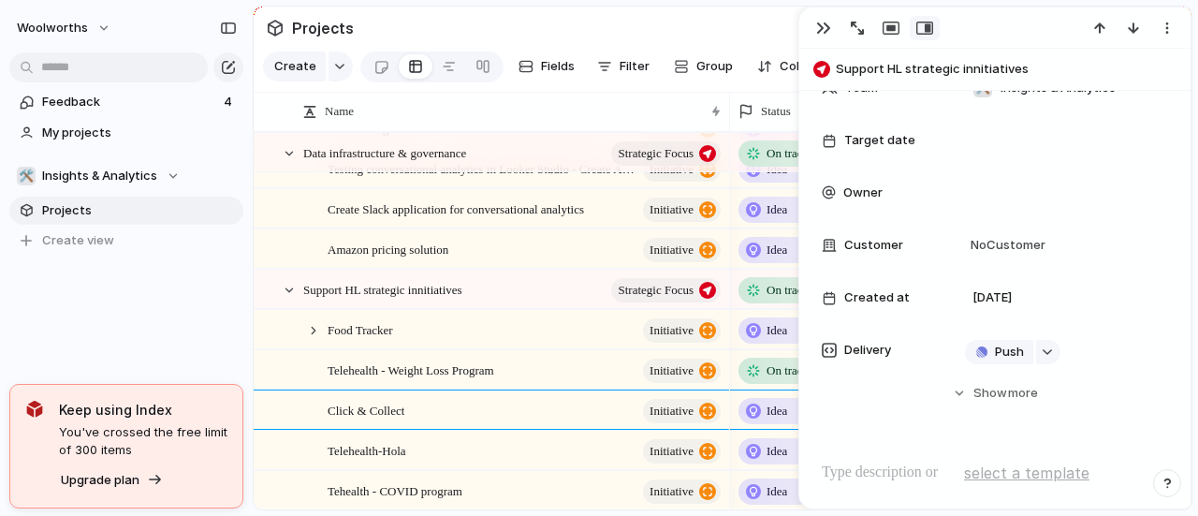
click at [1056, 200] on div "Projects Issues Searching..." at bounding box center [599, 258] width 1198 height 516
click at [1041, 349] on div "button" at bounding box center [1047, 351] width 13 height 7
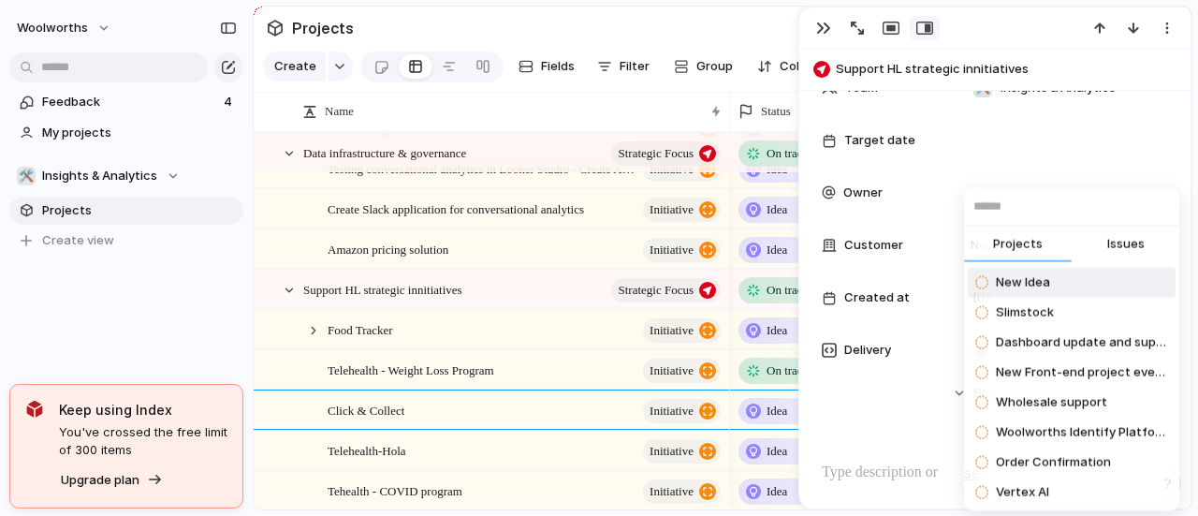
click at [1110, 243] on span "Issues" at bounding box center [1126, 244] width 37 height 18
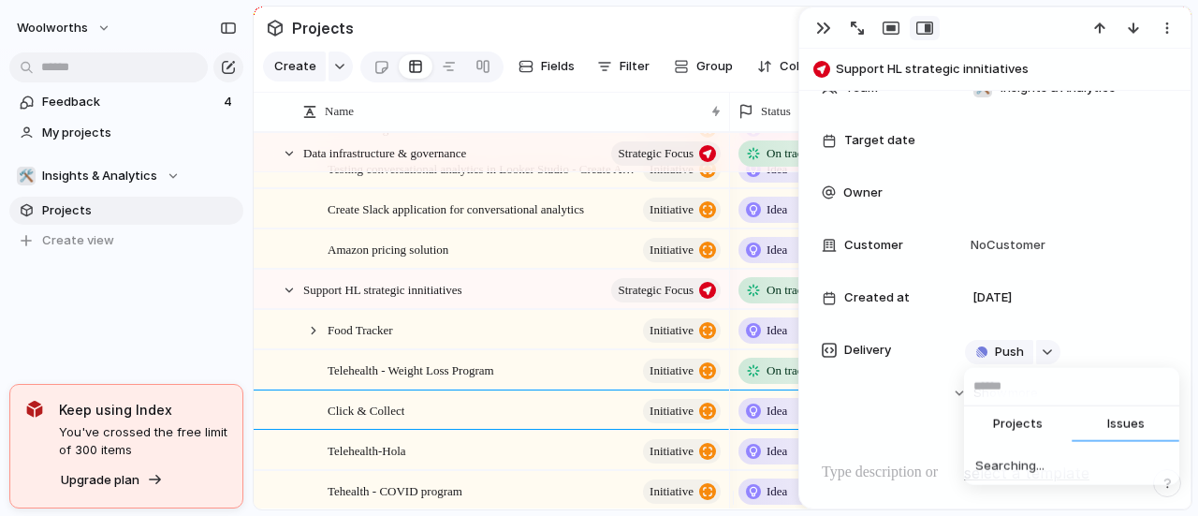
click at [1024, 375] on input "text" at bounding box center [1071, 386] width 215 height 37
click at [998, 388] on input "******" at bounding box center [1071, 386] width 215 height 37
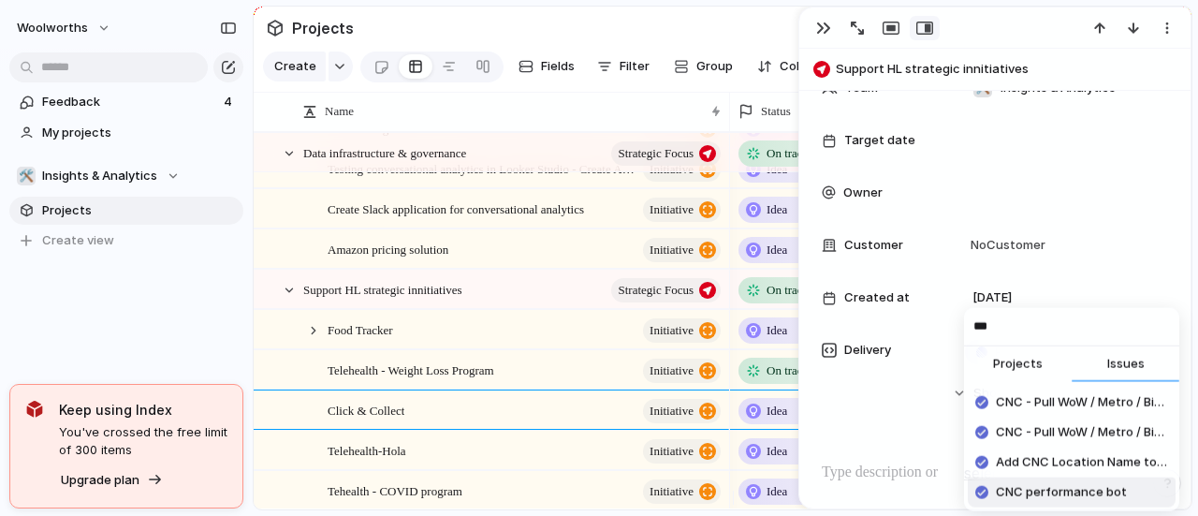
type input "***"
click at [1065, 488] on span "CNC performance bot" at bounding box center [1061, 492] width 131 height 19
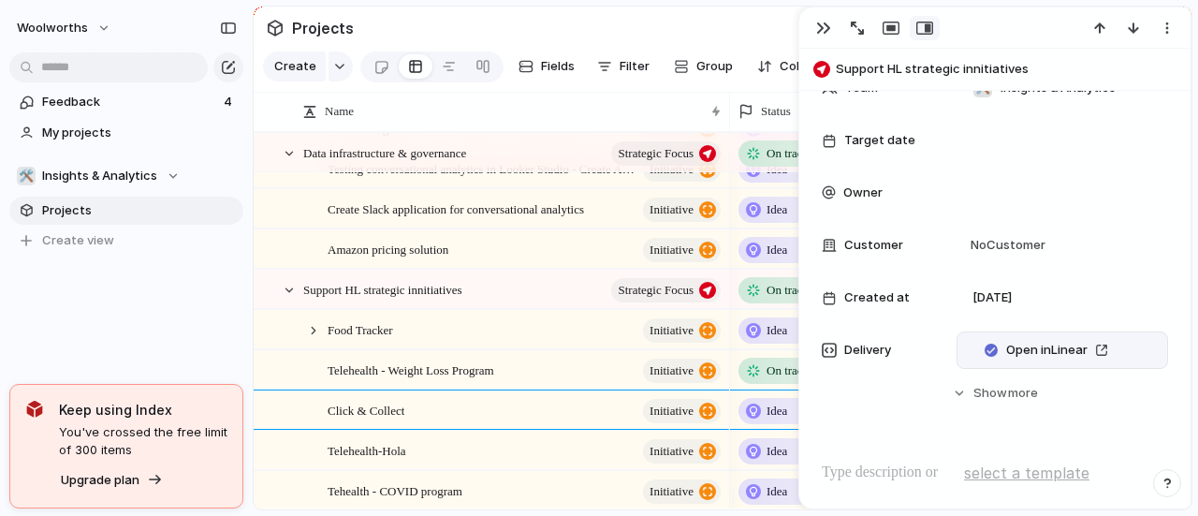
click at [1140, 347] on div "Open in Linear" at bounding box center [1062, 350] width 195 height 21
click at [956, 395] on button "Hide Show more" at bounding box center [995, 393] width 346 height 34
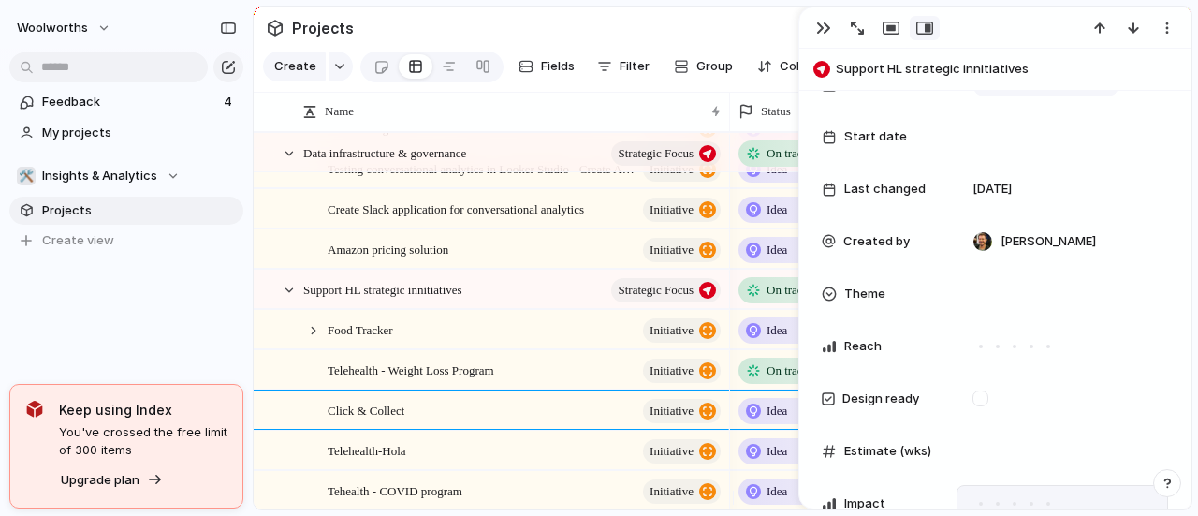
scroll to position [375, 0]
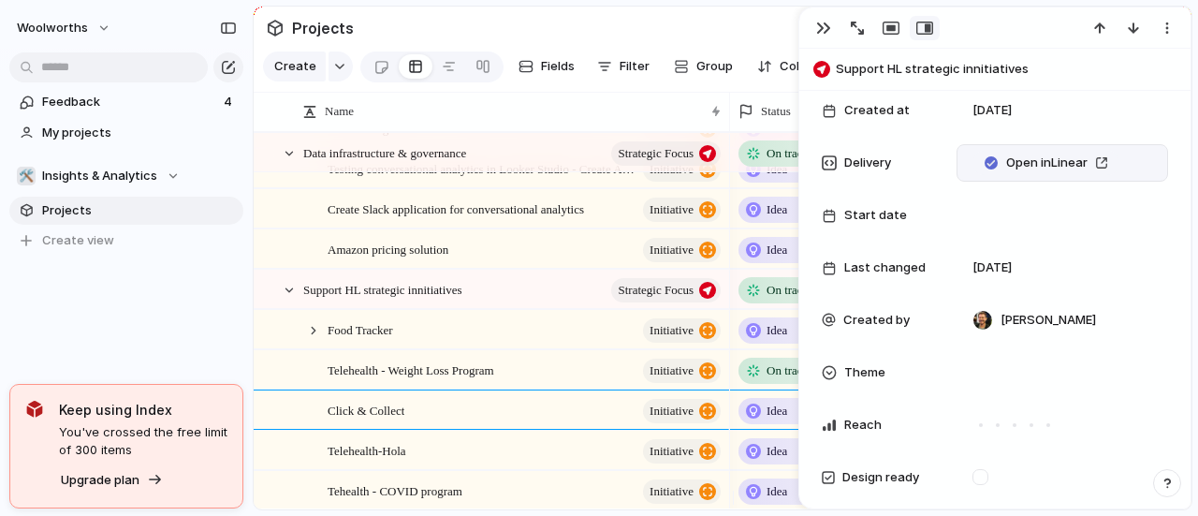
click at [1133, 158] on div "Open in Linear" at bounding box center [1062, 163] width 195 height 21
click at [1121, 153] on div "Projects Issues New Idea Slimstock Dashboard update and support New Front-end p…" at bounding box center [599, 258] width 1198 height 516
click at [1026, 154] on span "Open in Linear" at bounding box center [1047, 163] width 81 height 19
click at [938, 162] on div "Delivery" at bounding box center [882, 163] width 120 height 19
drag, startPoint x: 1146, startPoint y: 158, endPoint x: 1134, endPoint y: 158, distance: 12.2
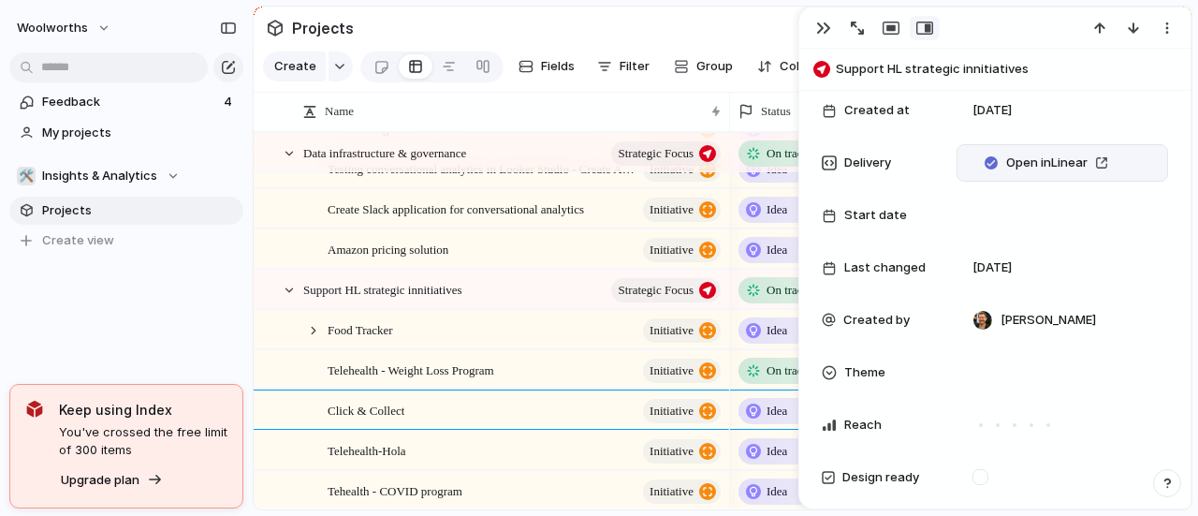
click at [1140, 158] on div "Open in Linear" at bounding box center [1063, 162] width 212 height 37
click at [1136, 192] on span "Unlink" at bounding box center [1130, 196] width 36 height 19
drag, startPoint x: 1027, startPoint y: 159, endPoint x: 1045, endPoint y: 159, distance: 17.8
click at [1045, 159] on div "Push" at bounding box center [1013, 163] width 96 height 21
click at [1045, 159] on button "button" at bounding box center [1049, 165] width 24 height 24
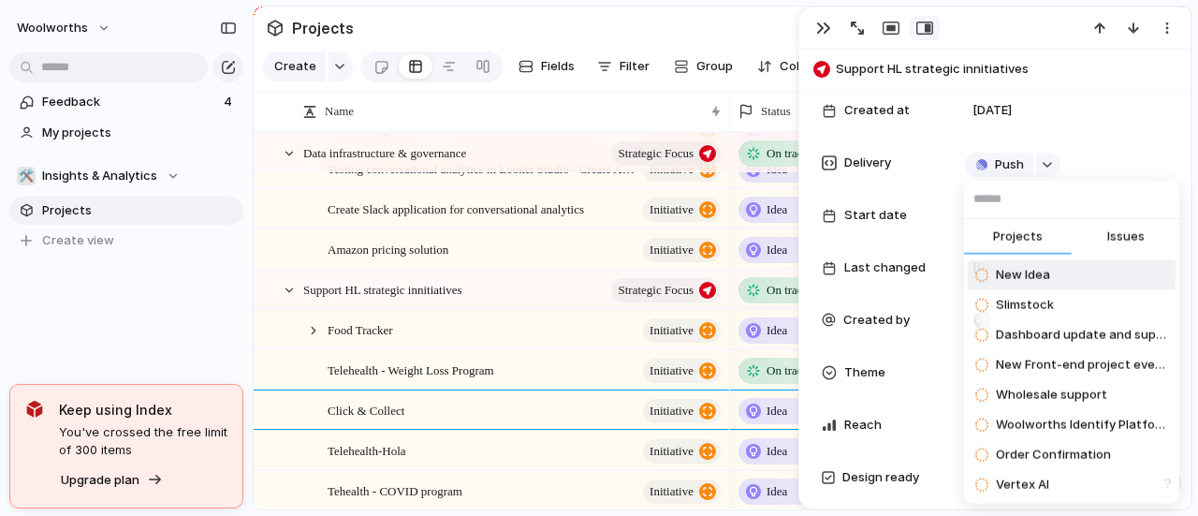
click at [1048, 237] on button "Projects" at bounding box center [1018, 237] width 108 height 37
click at [1018, 192] on input "text" at bounding box center [1071, 199] width 215 height 37
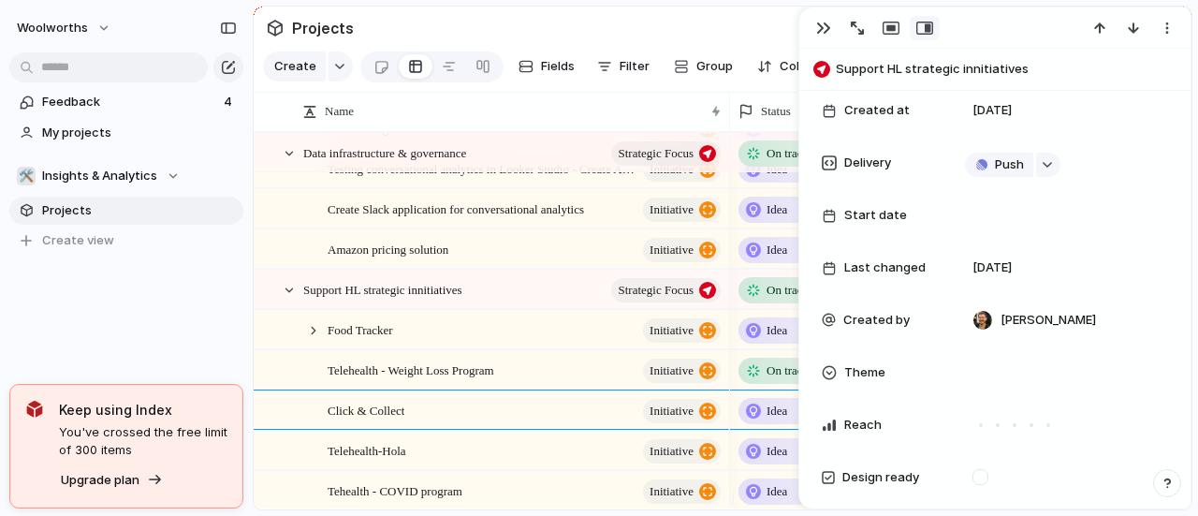
click at [1013, 160] on div "Projects Issues New Idea Slimstock Dashboard update and support New Front-end p…" at bounding box center [599, 258] width 1198 height 516
click at [1011, 163] on span "Push" at bounding box center [1009, 164] width 29 height 19
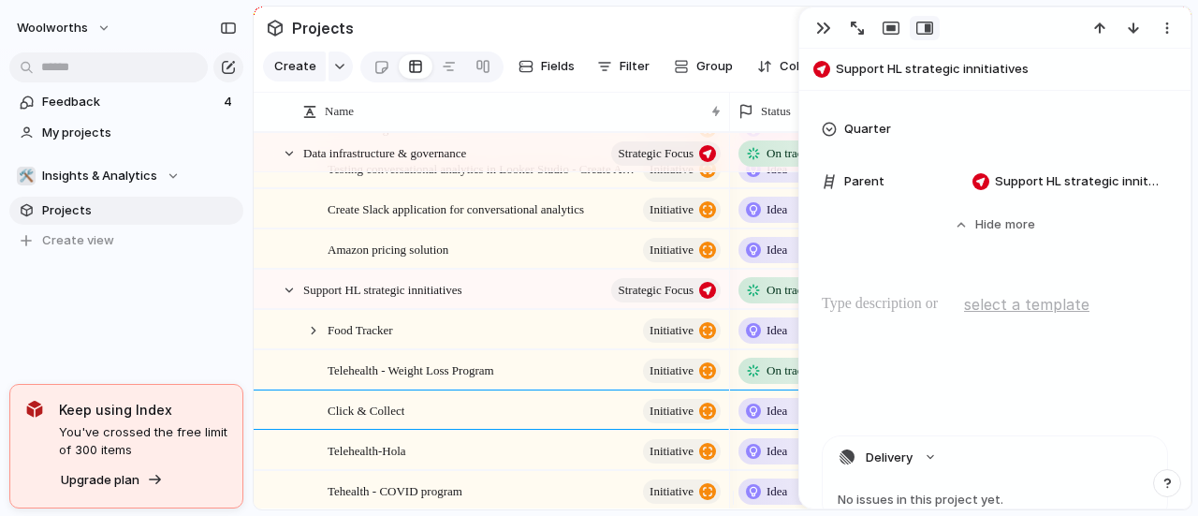
scroll to position [1592, 0]
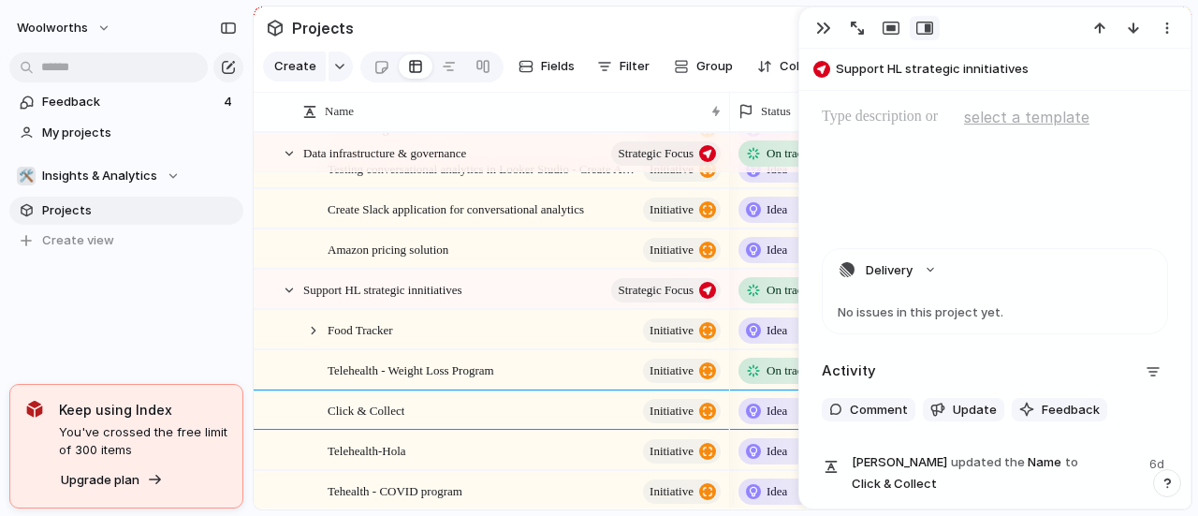
click at [937, 319] on div "No issues in this project yet." at bounding box center [995, 312] width 345 height 42
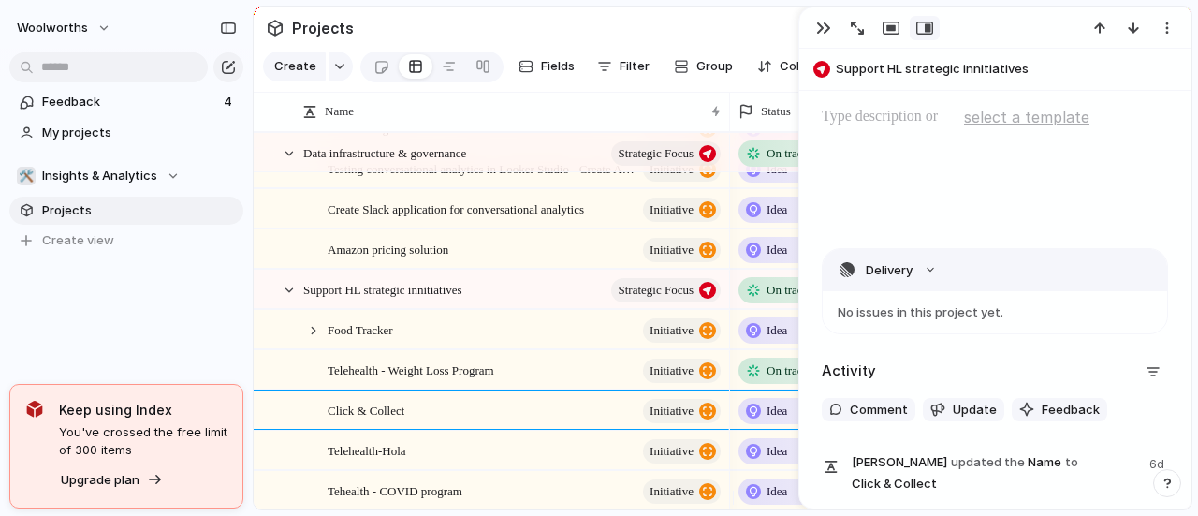
click at [927, 269] on button "Delivery" at bounding box center [995, 270] width 345 height 42
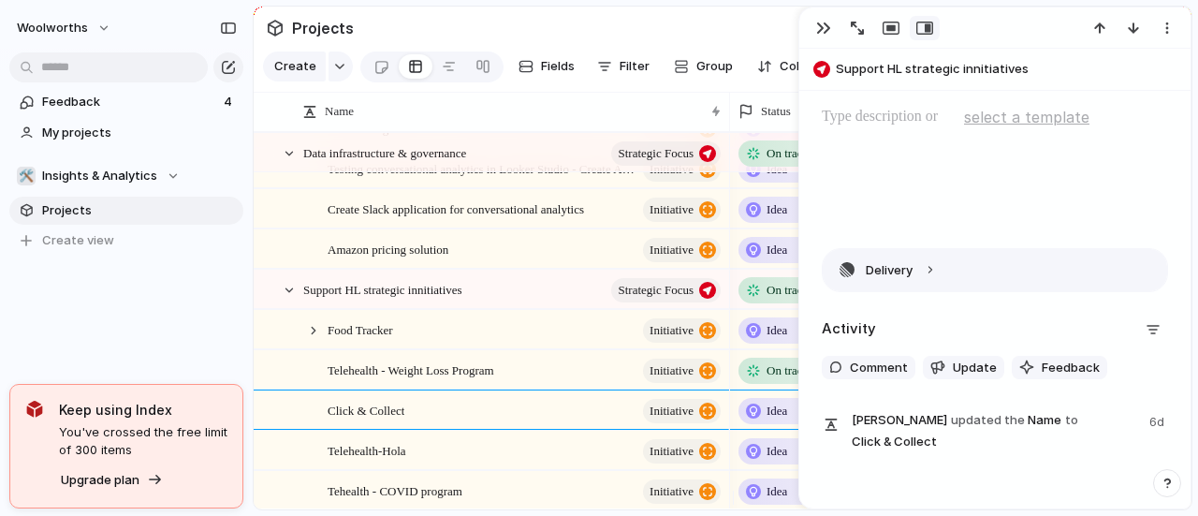
click at [931, 269] on button "Delivery" at bounding box center [995, 270] width 345 height 42
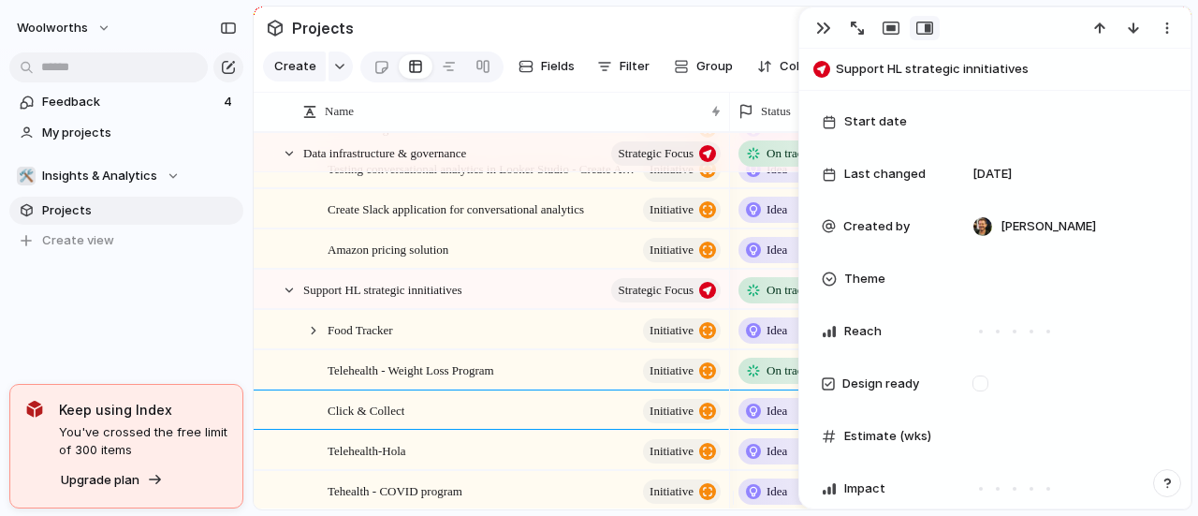
scroll to position [187, 0]
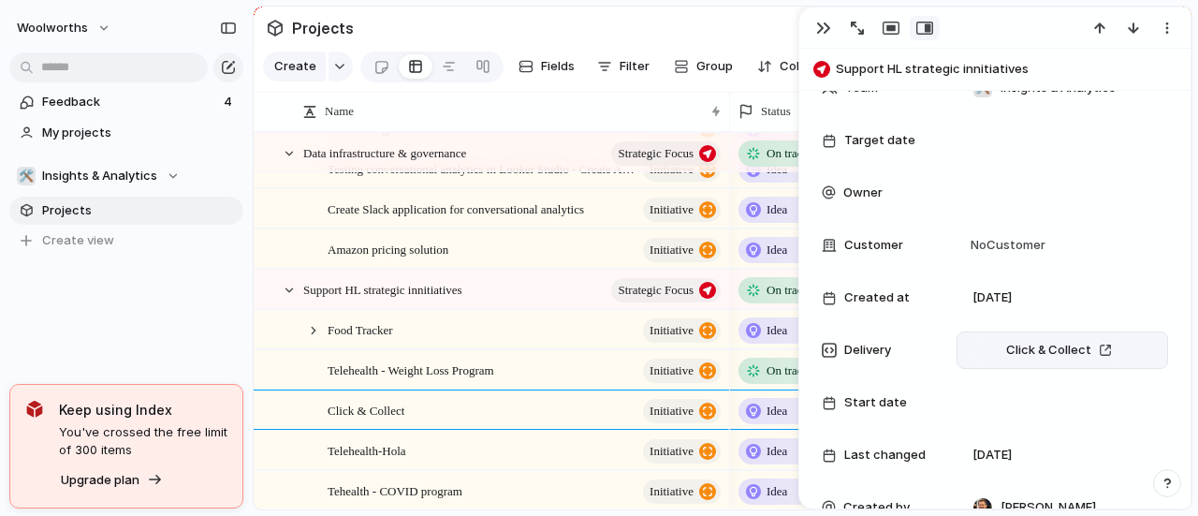
click at [1125, 355] on div "Click & Collect" at bounding box center [1062, 350] width 195 height 21
click at [914, 331] on div "Projects Issues New Idea Slimstock Dashboard update and support New Front-end p…" at bounding box center [599, 258] width 1198 height 516
click at [1051, 347] on span "Click & Collect" at bounding box center [1049, 350] width 85 height 19
click at [951, 353] on div "Delivery Click & Collect" at bounding box center [995, 349] width 346 height 37
click at [1136, 349] on div "Click & Collect" at bounding box center [1062, 350] width 195 height 21
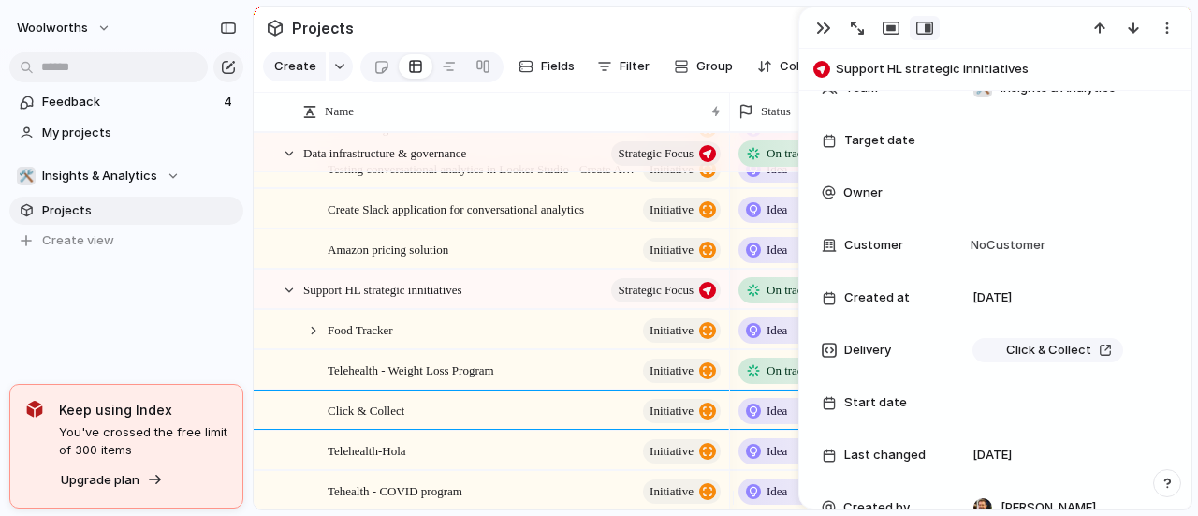
click at [886, 349] on div "Projects Issues New Idea Slimstock Dashboard update and support New Front-end p…" at bounding box center [599, 258] width 1198 height 516
click at [1064, 379] on div "Unlink" at bounding box center [1072, 377] width 62 height 22
click at [1052, 354] on div "button" at bounding box center [1047, 351] width 13 height 7
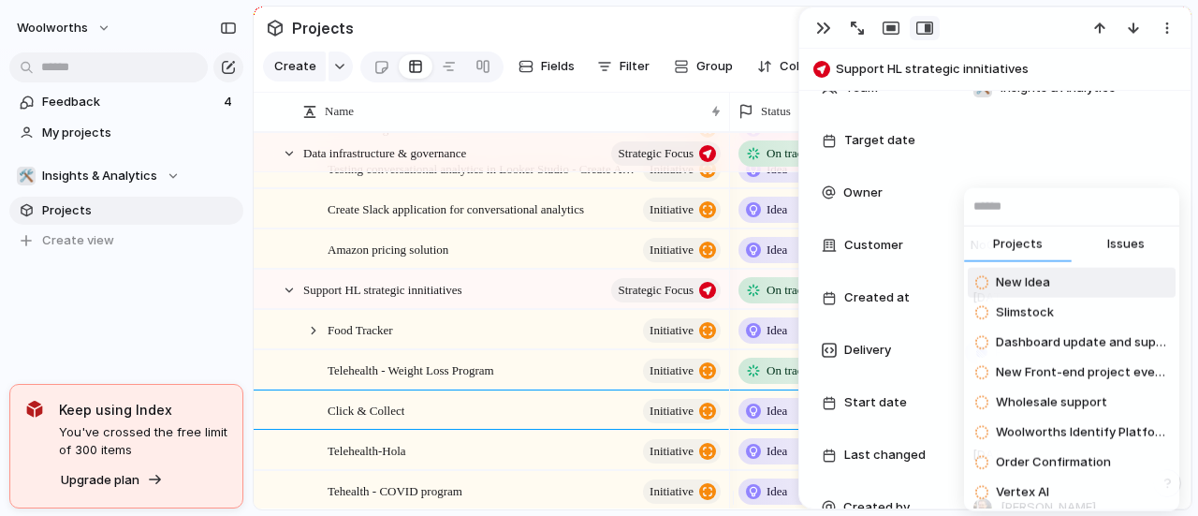
click at [1029, 243] on span "Projects" at bounding box center [1018, 244] width 50 height 18
click at [1020, 213] on input "text" at bounding box center [1071, 206] width 215 height 37
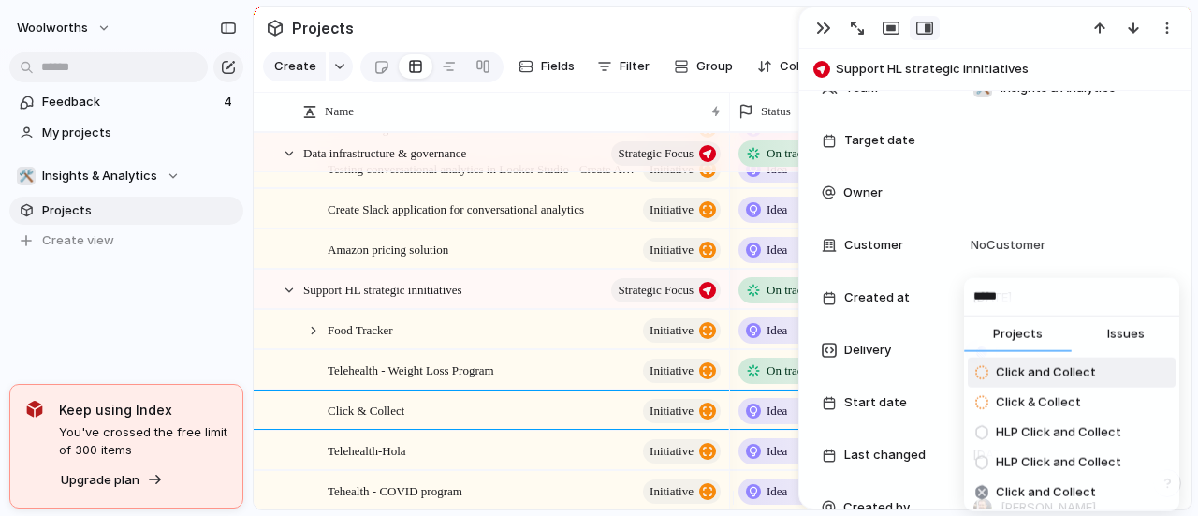
type input "*****"
click at [1066, 378] on span "Click and Collect" at bounding box center [1046, 372] width 100 height 19
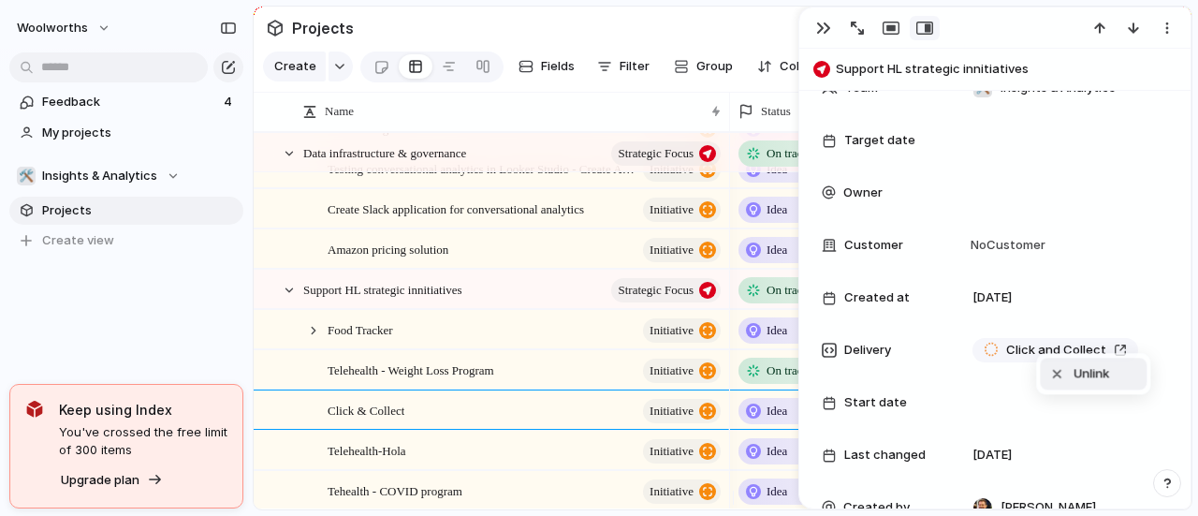
click at [1069, 375] on div "Unlink" at bounding box center [1079, 373] width 62 height 22
click at [1032, 353] on div "Push" at bounding box center [1013, 350] width 96 height 21
click at [1047, 349] on div "button" at bounding box center [1047, 351] width 13 height 7
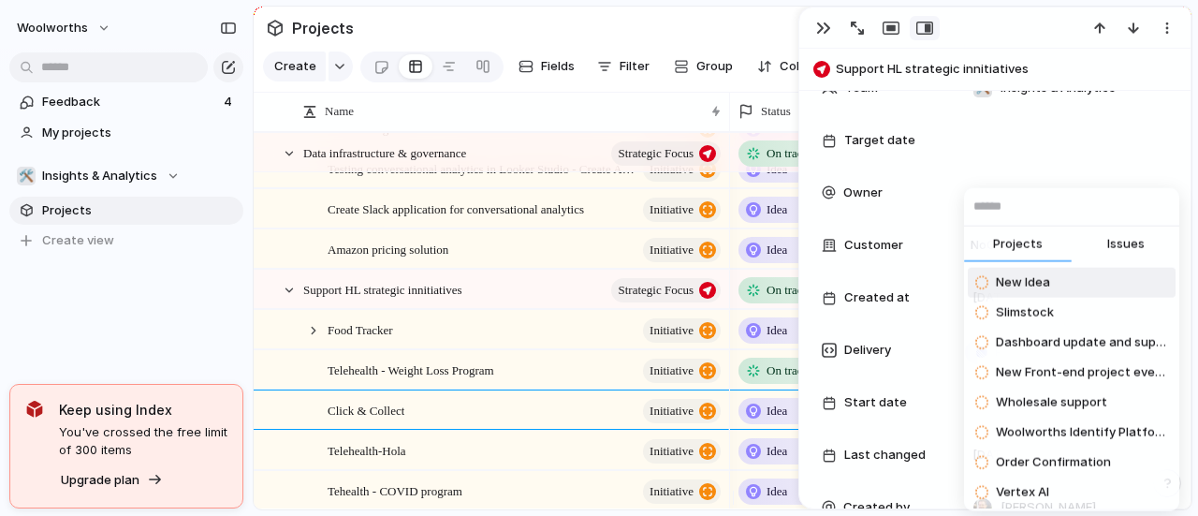
click at [1035, 211] on input "text" at bounding box center [1071, 206] width 215 height 37
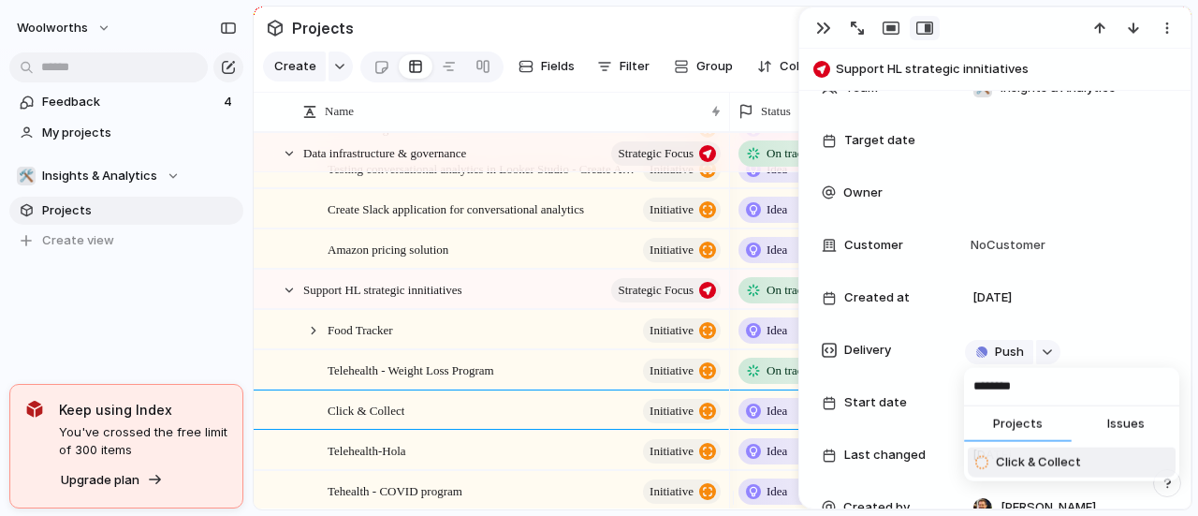
type input "*******"
click at [1032, 457] on span "Click & Collect" at bounding box center [1038, 462] width 85 height 19
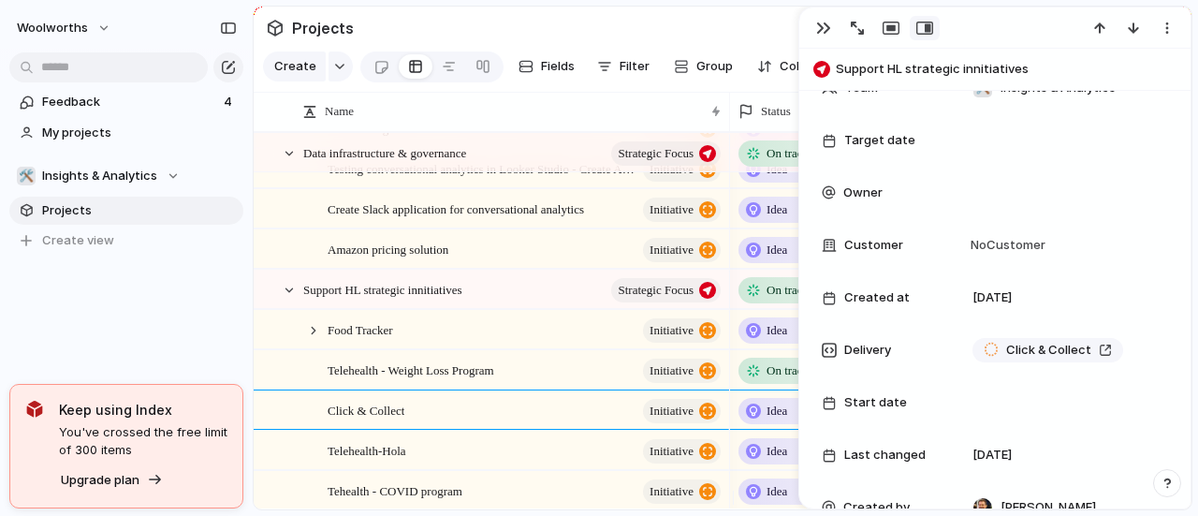
scroll to position [1726, 0]
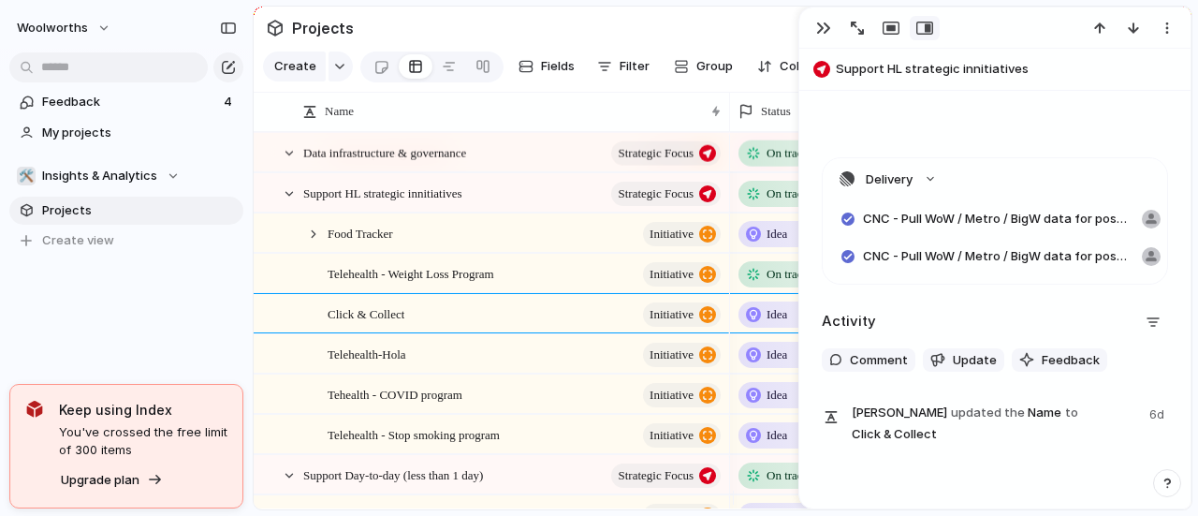
scroll to position [321, 0]
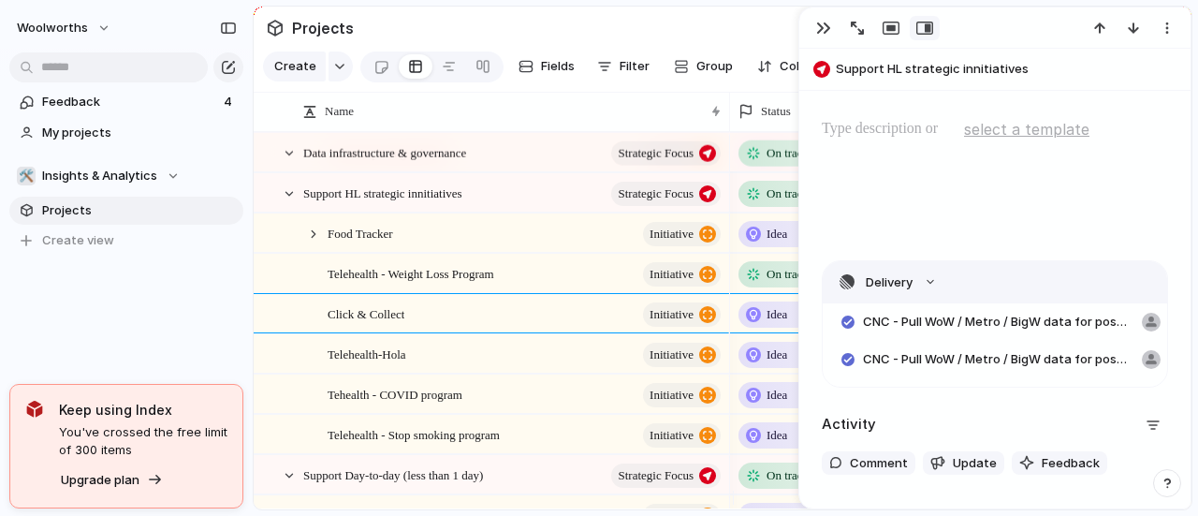
click at [933, 278] on button "Delivery" at bounding box center [995, 282] width 345 height 42
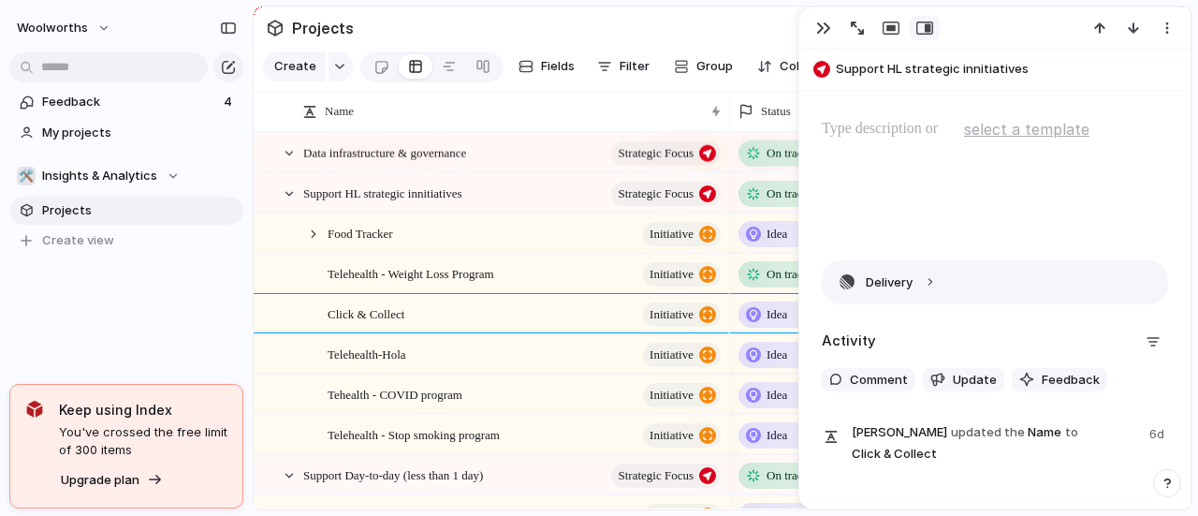
click at [934, 280] on button "Delivery" at bounding box center [995, 282] width 345 height 42
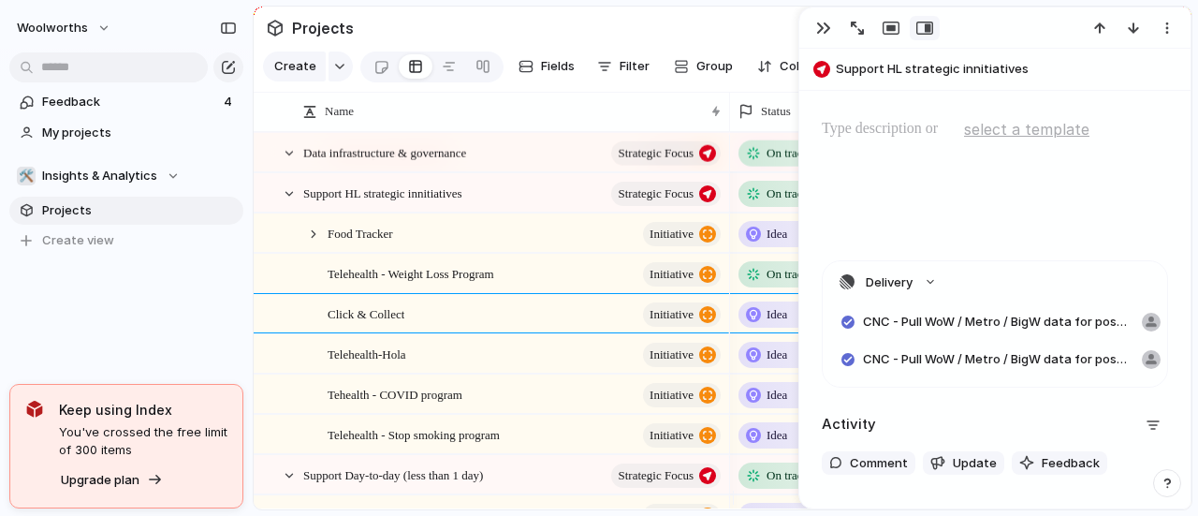
click at [1142, 359] on div at bounding box center [1151, 359] width 19 height 19
click at [927, 280] on button "Delivery" at bounding box center [995, 282] width 345 height 42
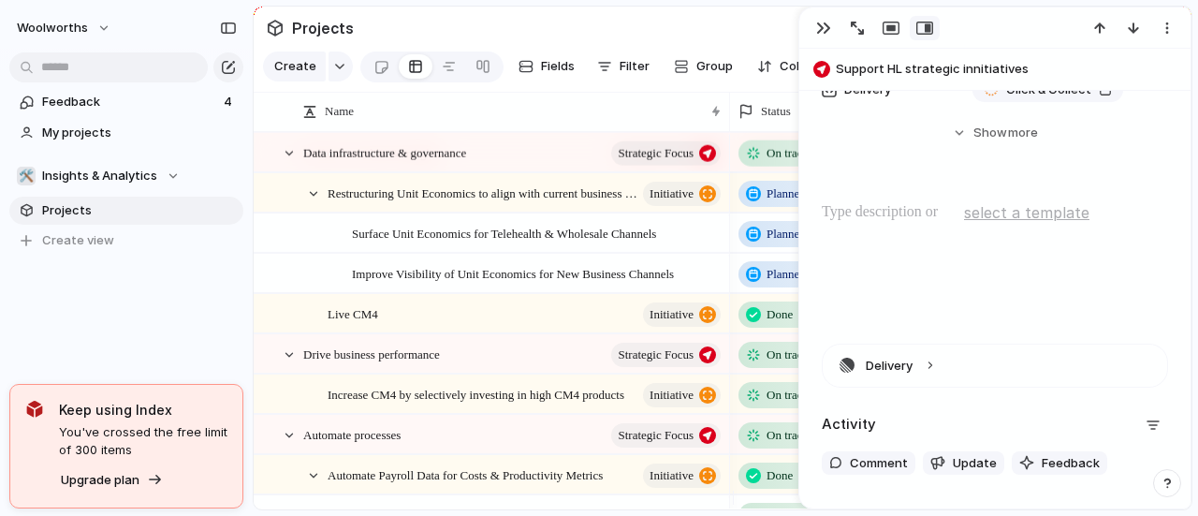
scroll to position [846, 0]
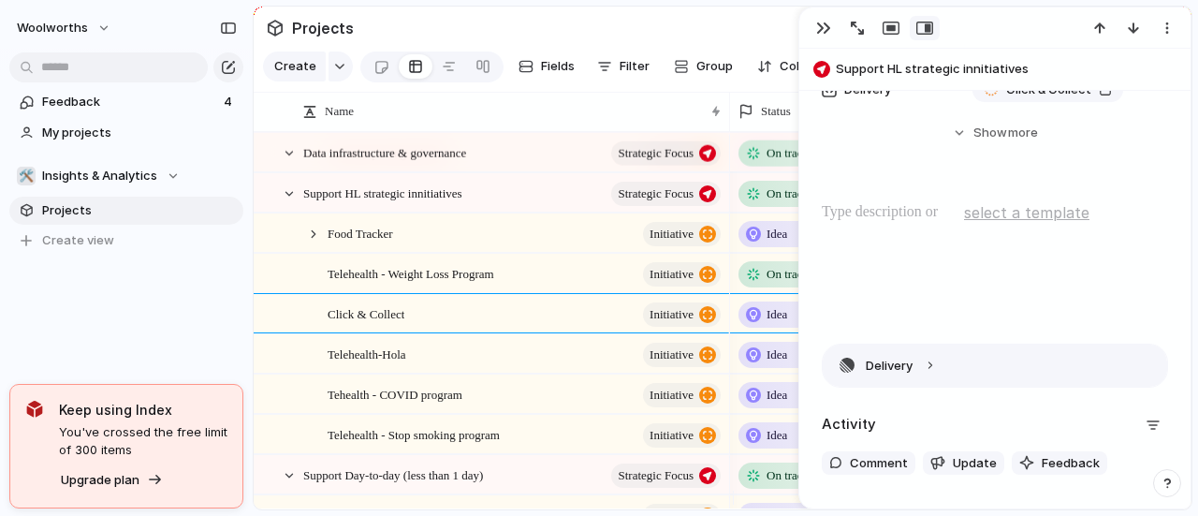
click at [921, 367] on button "Delivery" at bounding box center [995, 366] width 345 height 42
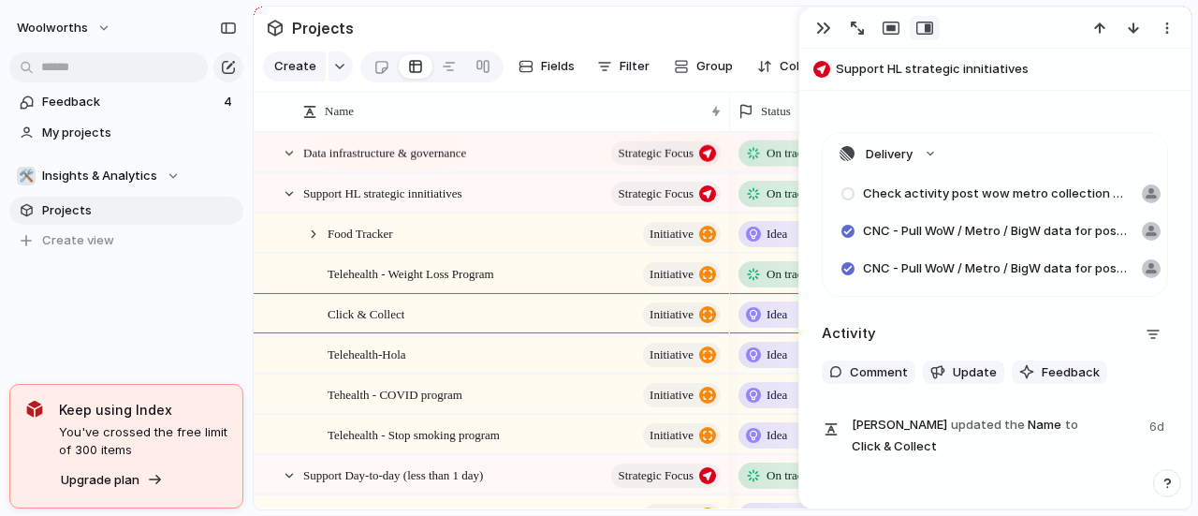
scroll to position [359, 0]
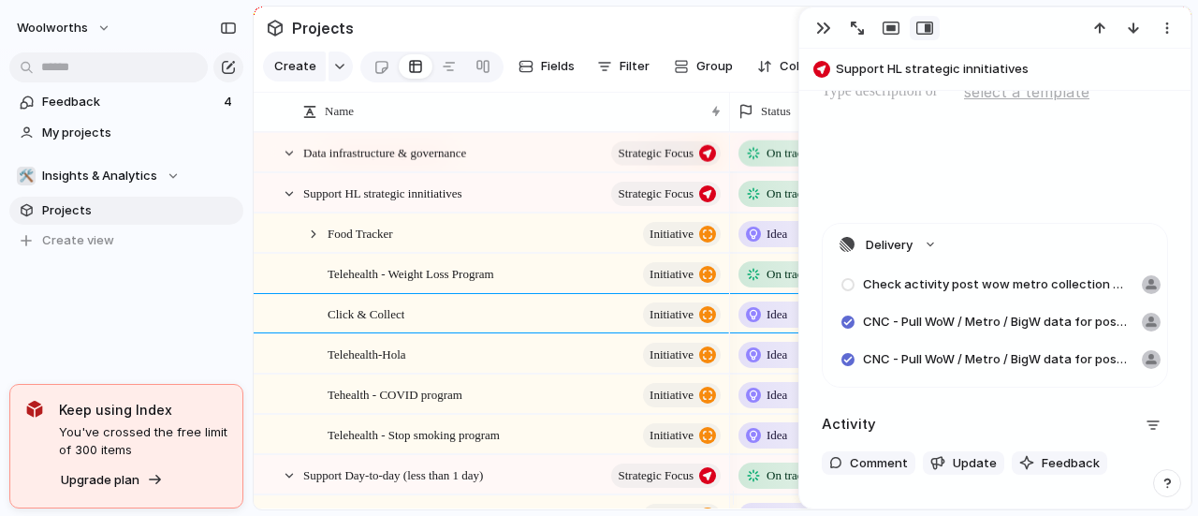
click at [993, 321] on span "CNC - Pull WoW / Metro / BigW data for possible store expansion" at bounding box center [995, 322] width 264 height 19
click at [849, 282] on div at bounding box center [848, 284] width 15 height 13
click at [1142, 285] on div at bounding box center [1151, 284] width 19 height 19
click at [936, 244] on button "Delivery" at bounding box center [995, 245] width 345 height 42
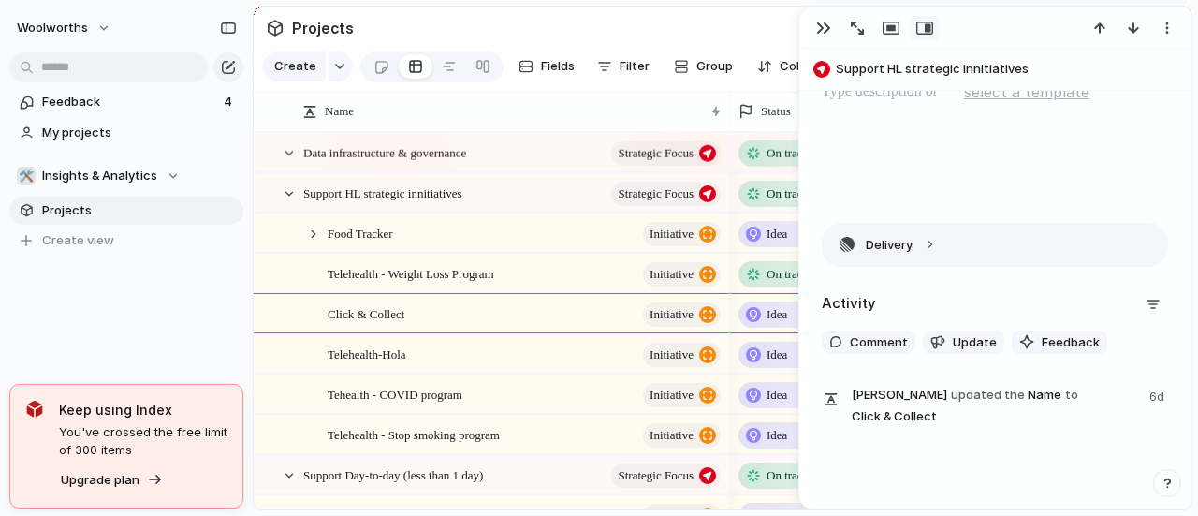
click at [936, 244] on button "Delivery" at bounding box center [995, 245] width 345 height 42
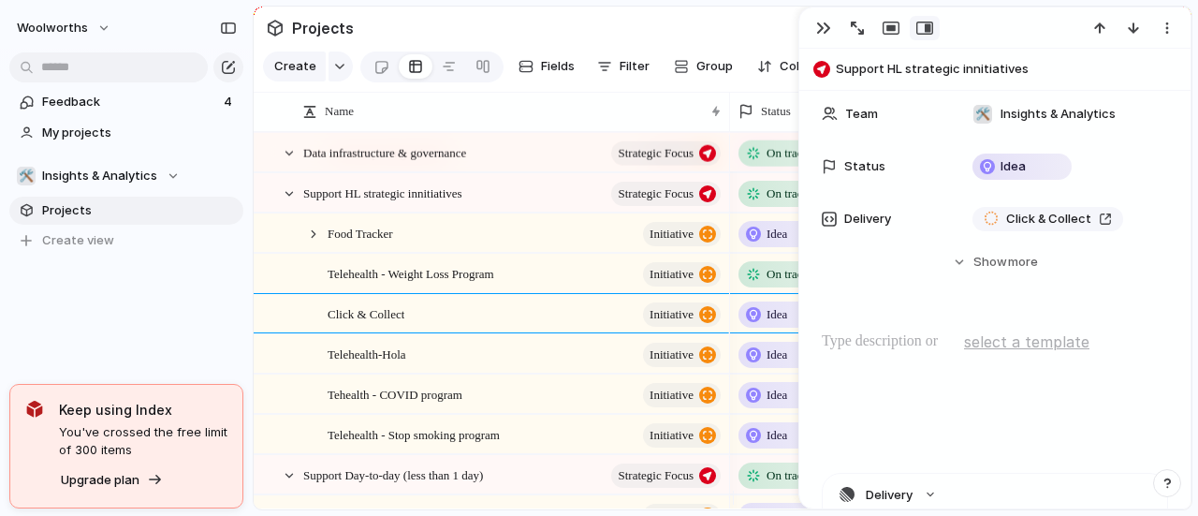
scroll to position [0, 0]
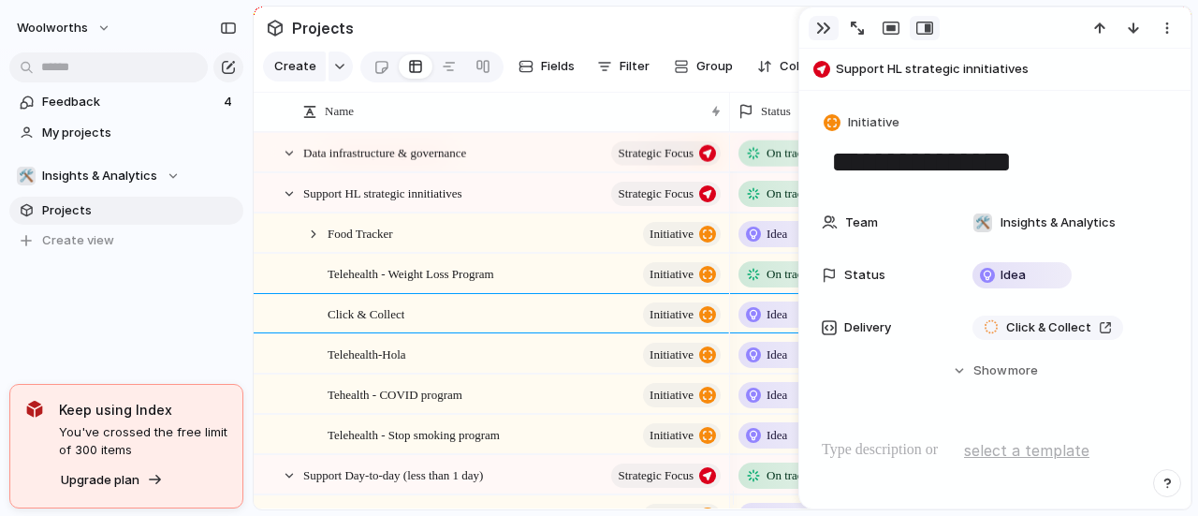
click at [831, 29] on button "button" at bounding box center [824, 28] width 30 height 24
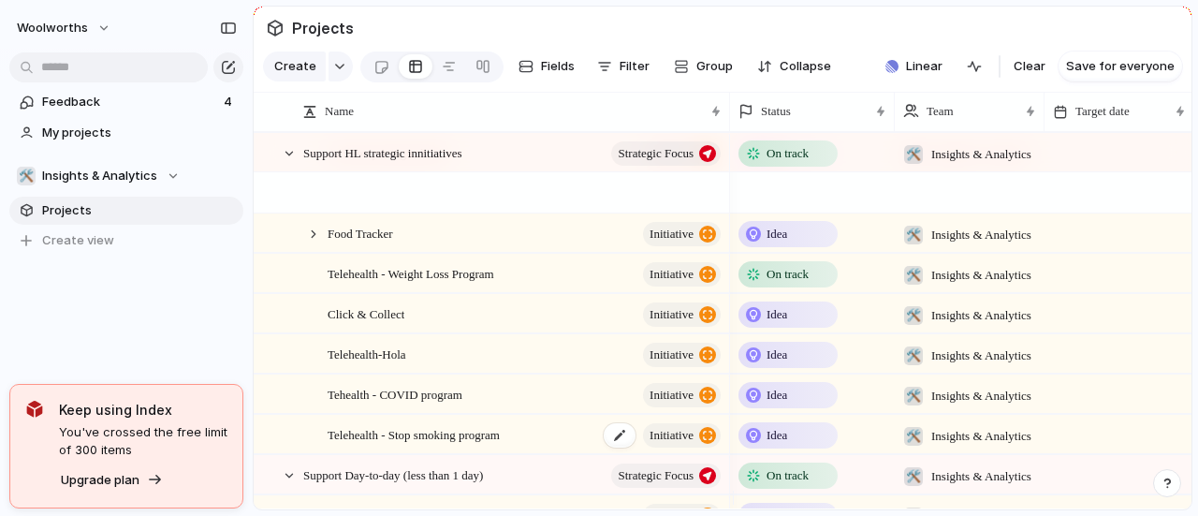
scroll to position [966, 0]
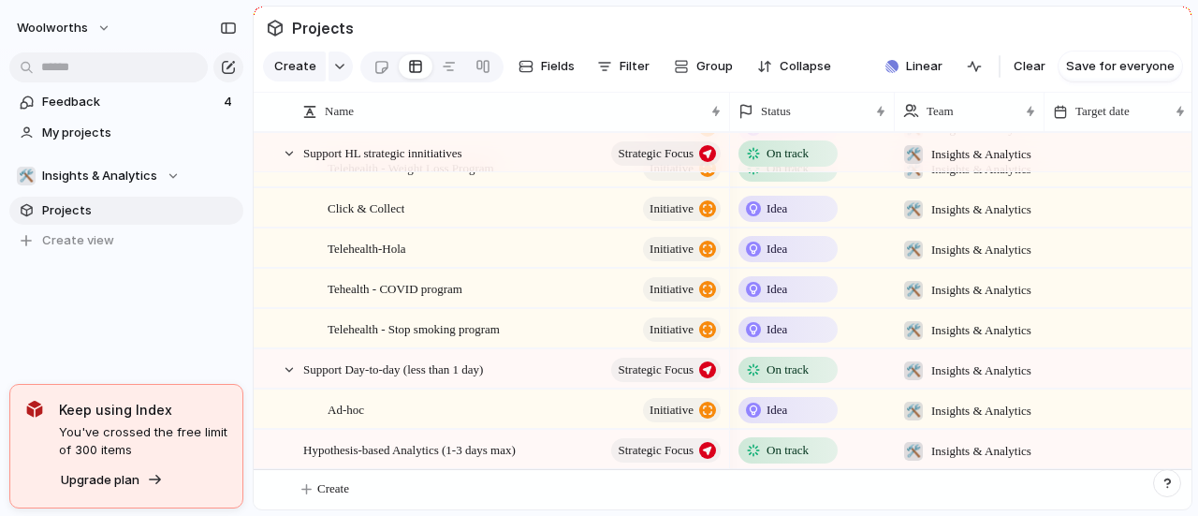
click at [144, 351] on div "Feedback 4 My projects 🛠️ Insights & Analytics Projects To pick up a draggable …" at bounding box center [126, 203] width 253 height 406
